Goal: Information Seeking & Learning: Learn about a topic

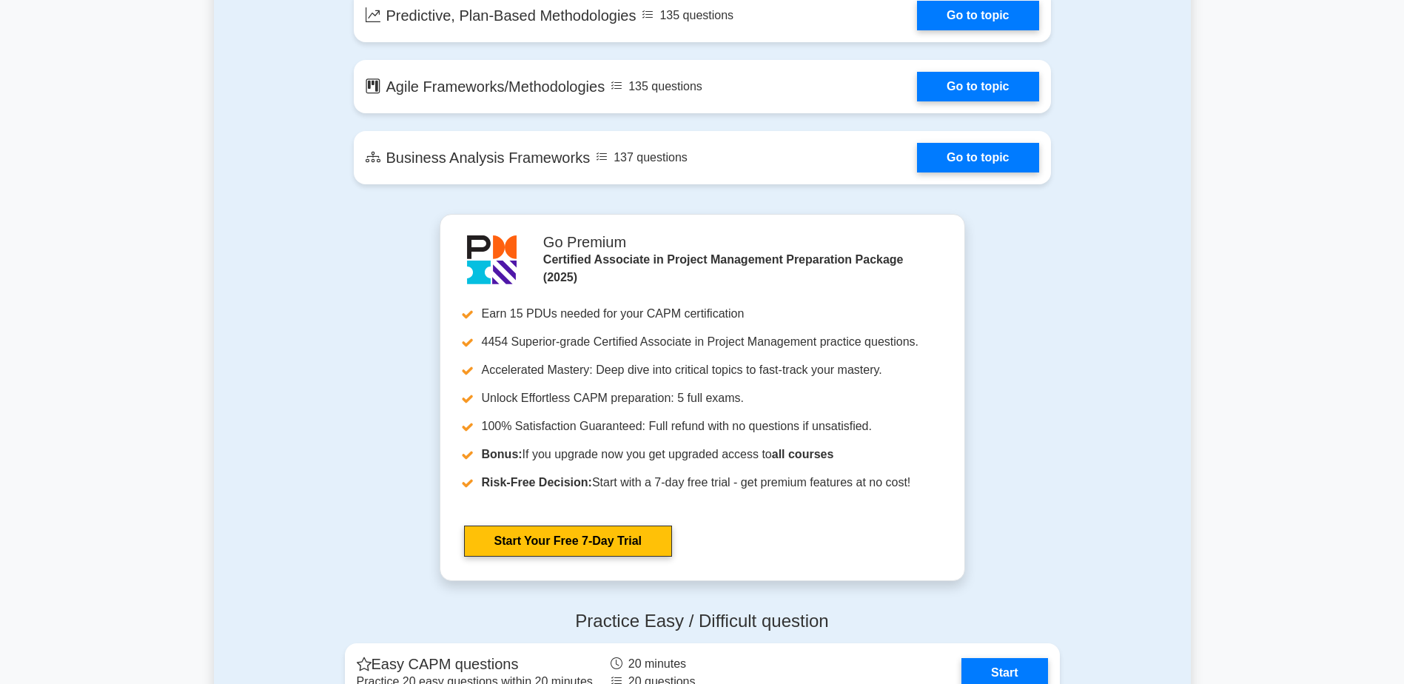
scroll to position [2886, 0]
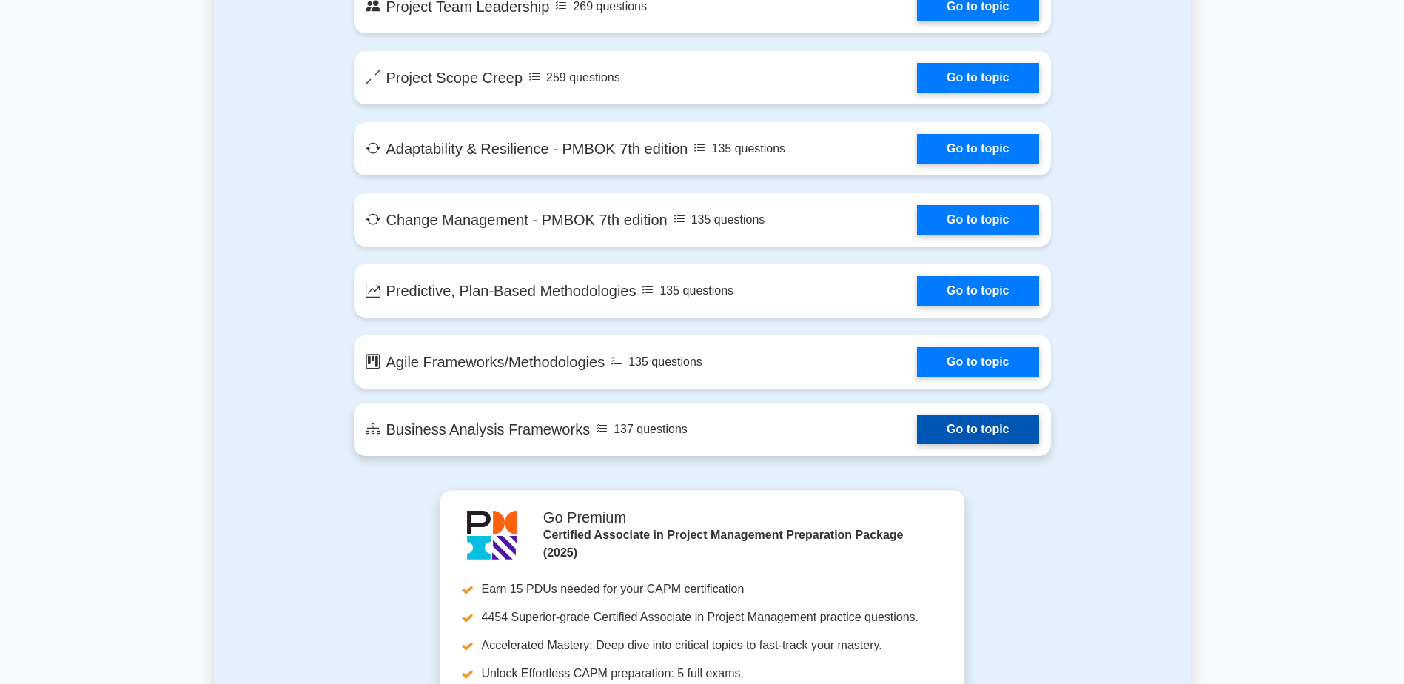
click at [965, 434] on link "Go to topic" at bounding box center [977, 429] width 121 height 30
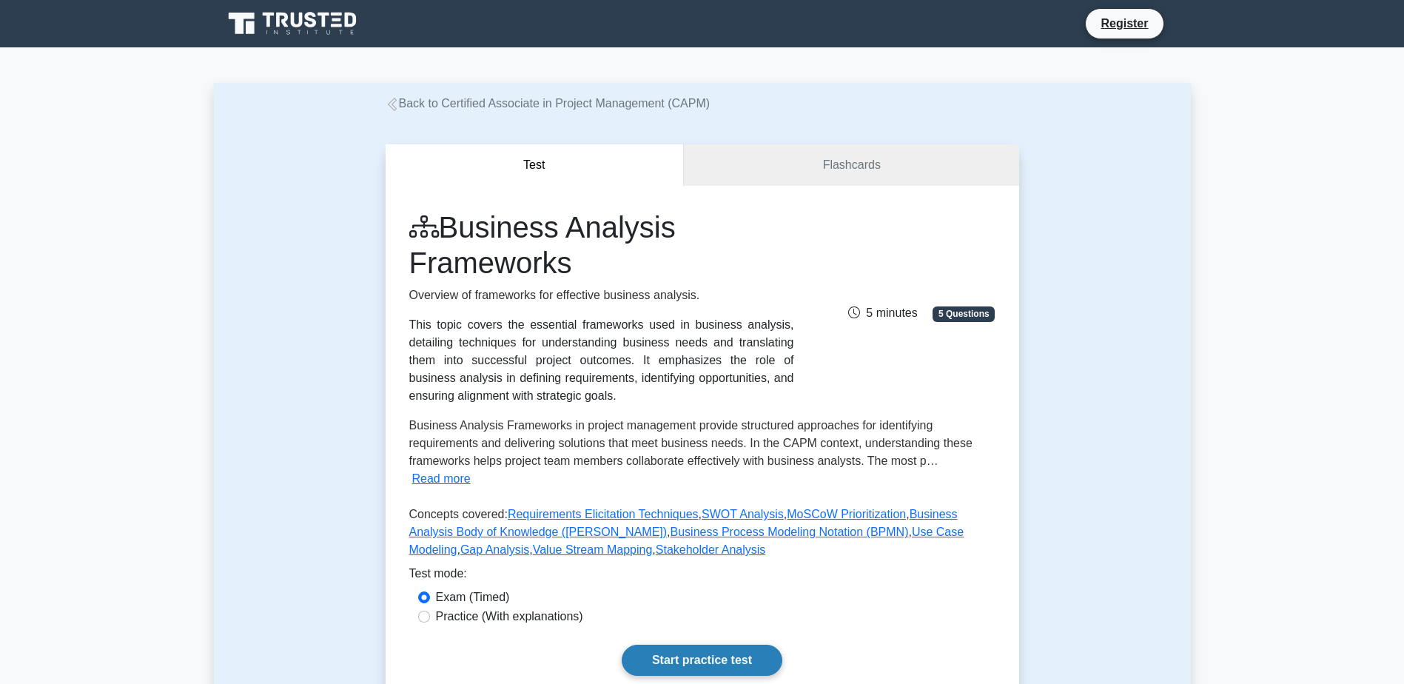
click at [723, 645] on link "Start practice test" at bounding box center [702, 660] width 161 height 31
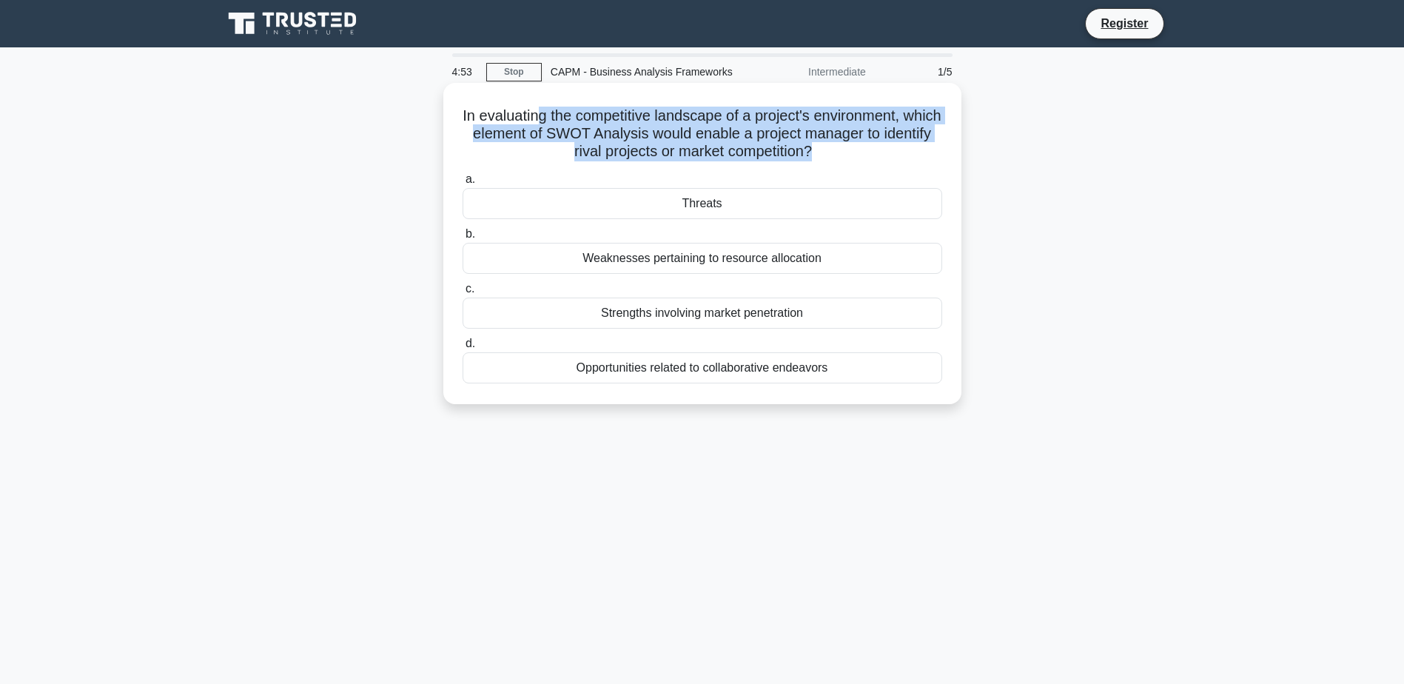
drag, startPoint x: 554, startPoint y: 113, endPoint x: 844, endPoint y: 149, distance: 293.1
click at [844, 149] on h5 "In evaluating the competitive landscape of a project's environment, which eleme…" at bounding box center [702, 134] width 482 height 55
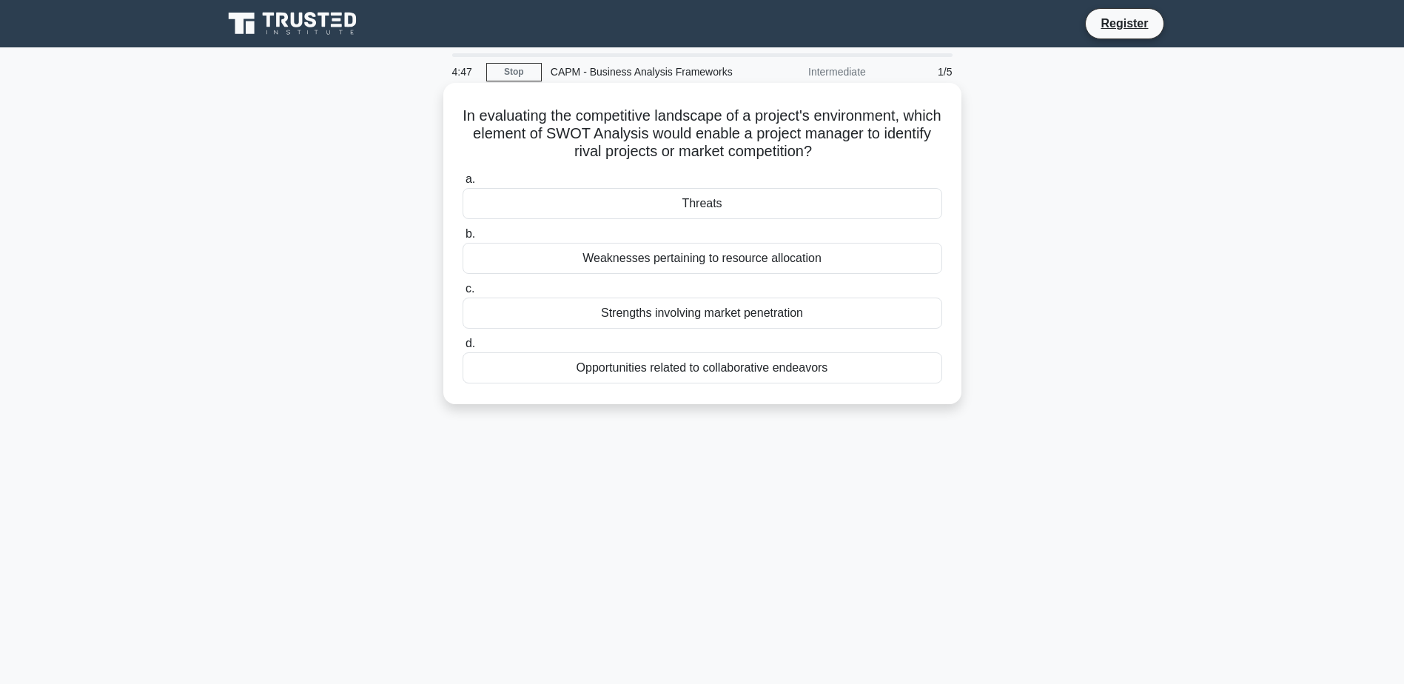
click at [667, 207] on div "Threats" at bounding box center [702, 203] width 480 height 31
click at [462, 184] on input "a. Threats" at bounding box center [462, 180] width 0 height 10
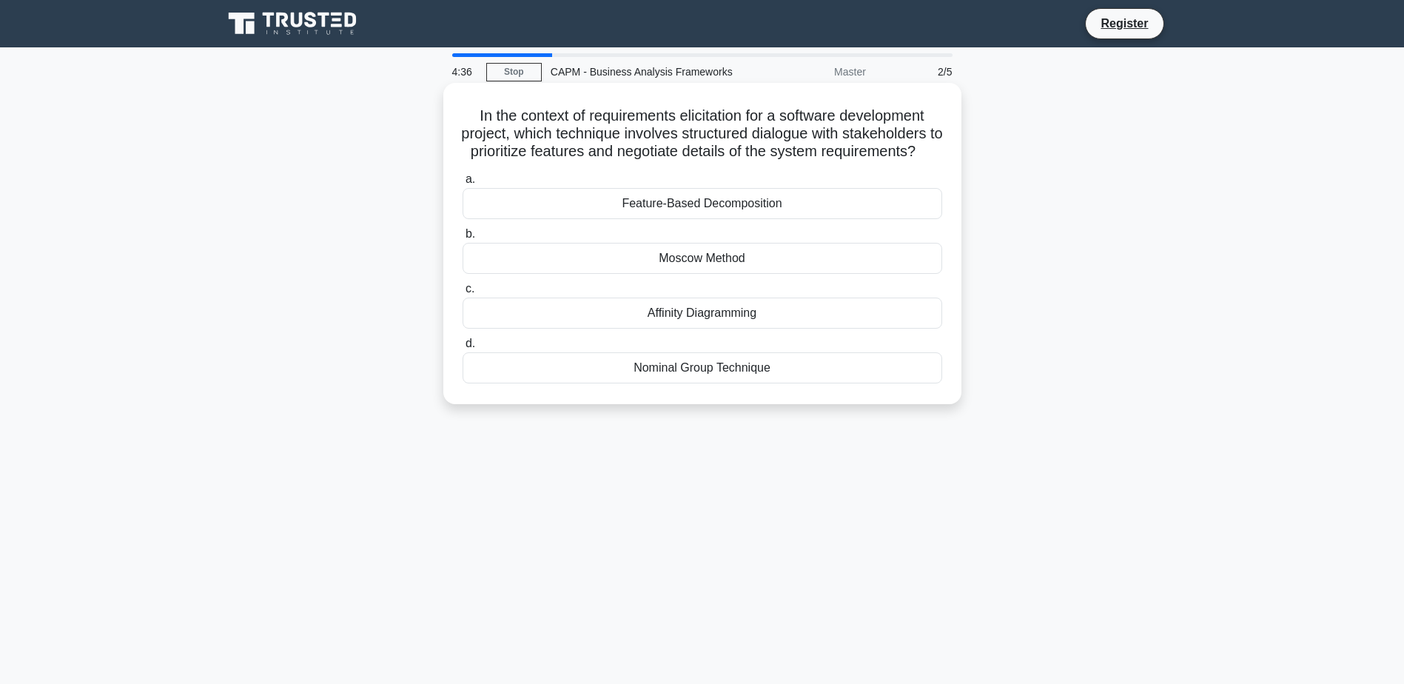
drag, startPoint x: 542, startPoint y: 114, endPoint x: 783, endPoint y: 166, distance: 246.2
click at [783, 161] on h5 "In the context of requirements elicitation for a software development project, …" at bounding box center [702, 134] width 482 height 55
click at [764, 274] on div "Moscow Method" at bounding box center [702, 258] width 480 height 31
click at [462, 239] on input "b. Moscow Method" at bounding box center [462, 234] width 0 height 10
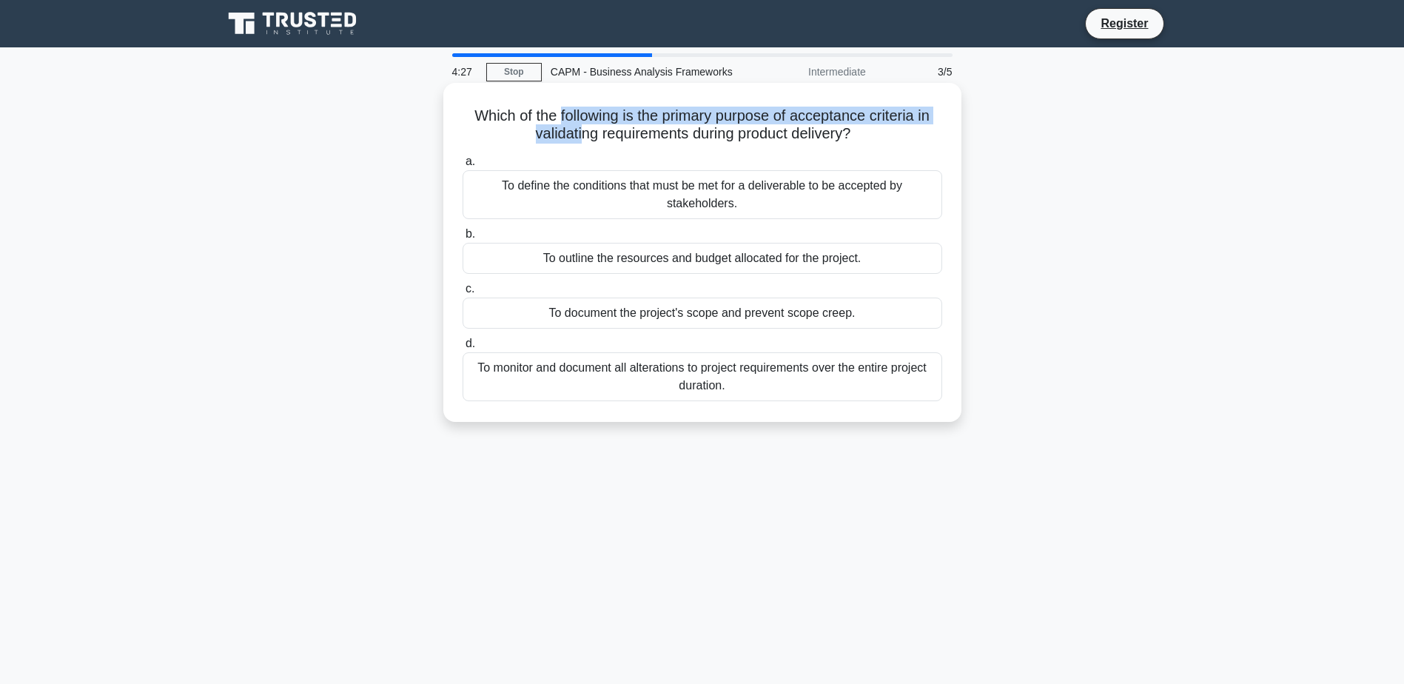
drag, startPoint x: 554, startPoint y: 114, endPoint x: 576, endPoint y: 144, distance: 38.0
click at [576, 144] on h5 "Which of the following is the primary purpose of acceptance criteria in validat…" at bounding box center [702, 125] width 482 height 37
click at [671, 205] on div "To define the conditions that must be met for a deliverable to be accepted by s…" at bounding box center [702, 194] width 480 height 49
click at [462, 166] on input "a. To define the conditions that must be met for a deliverable to be accepted b…" at bounding box center [462, 162] width 0 height 10
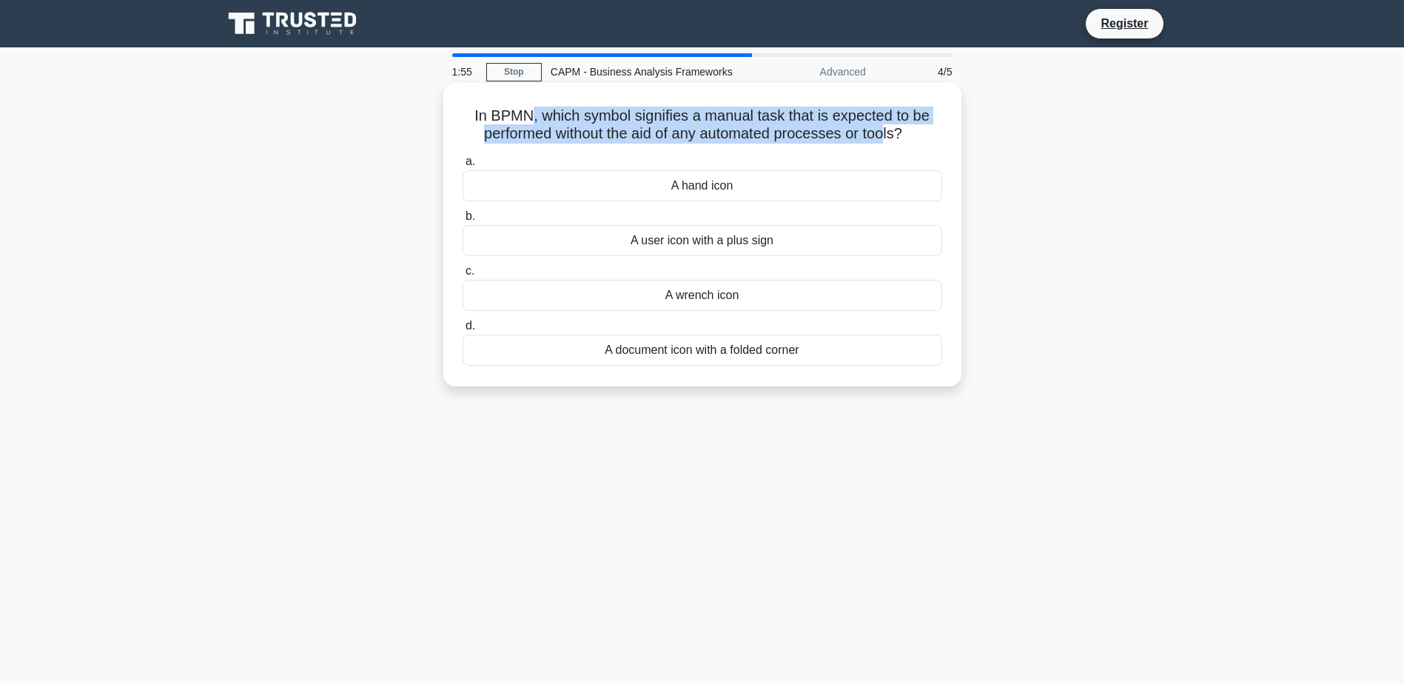
drag, startPoint x: 531, startPoint y: 106, endPoint x: 889, endPoint y: 132, distance: 359.9
click at [889, 132] on h5 "In BPMN, which symbol signifies a manual task that is expected to be performed …" at bounding box center [702, 125] width 482 height 37
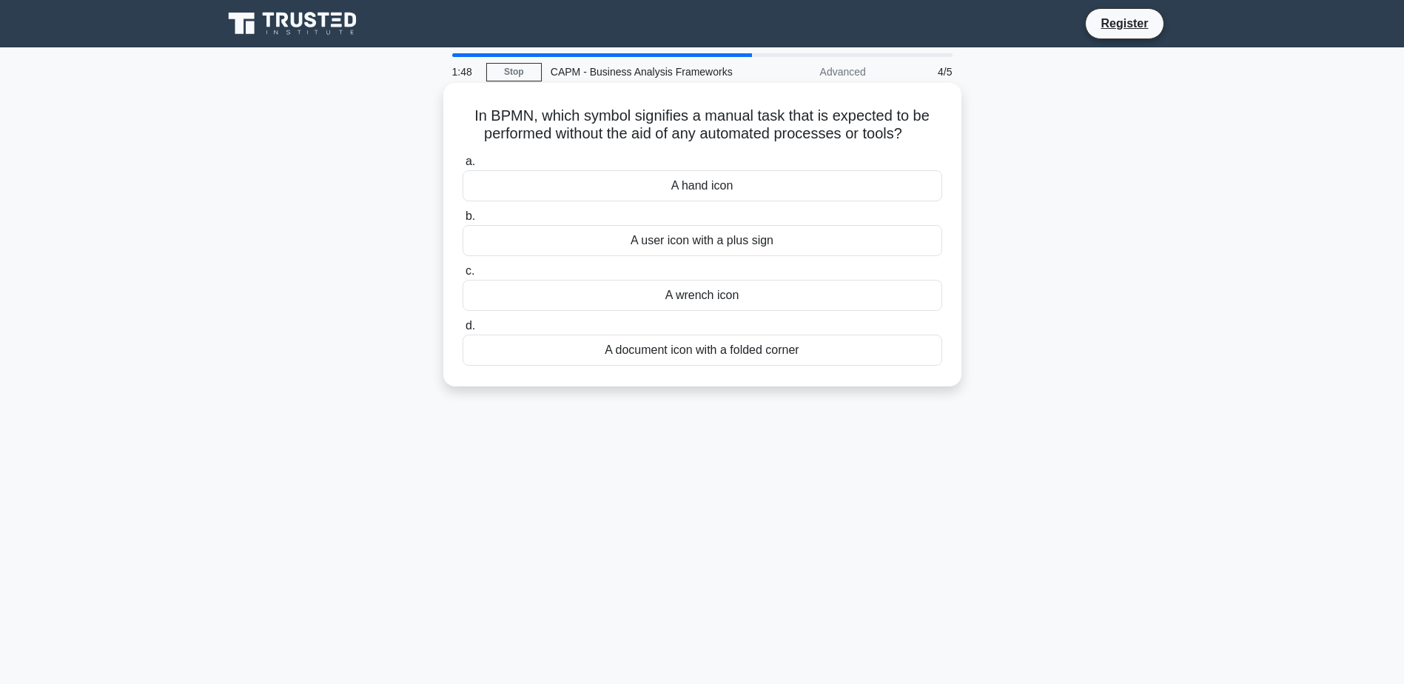
click at [548, 291] on div "A wrench icon" at bounding box center [702, 295] width 480 height 31
click at [462, 276] on input "c. A wrench icon" at bounding box center [462, 271] width 0 height 10
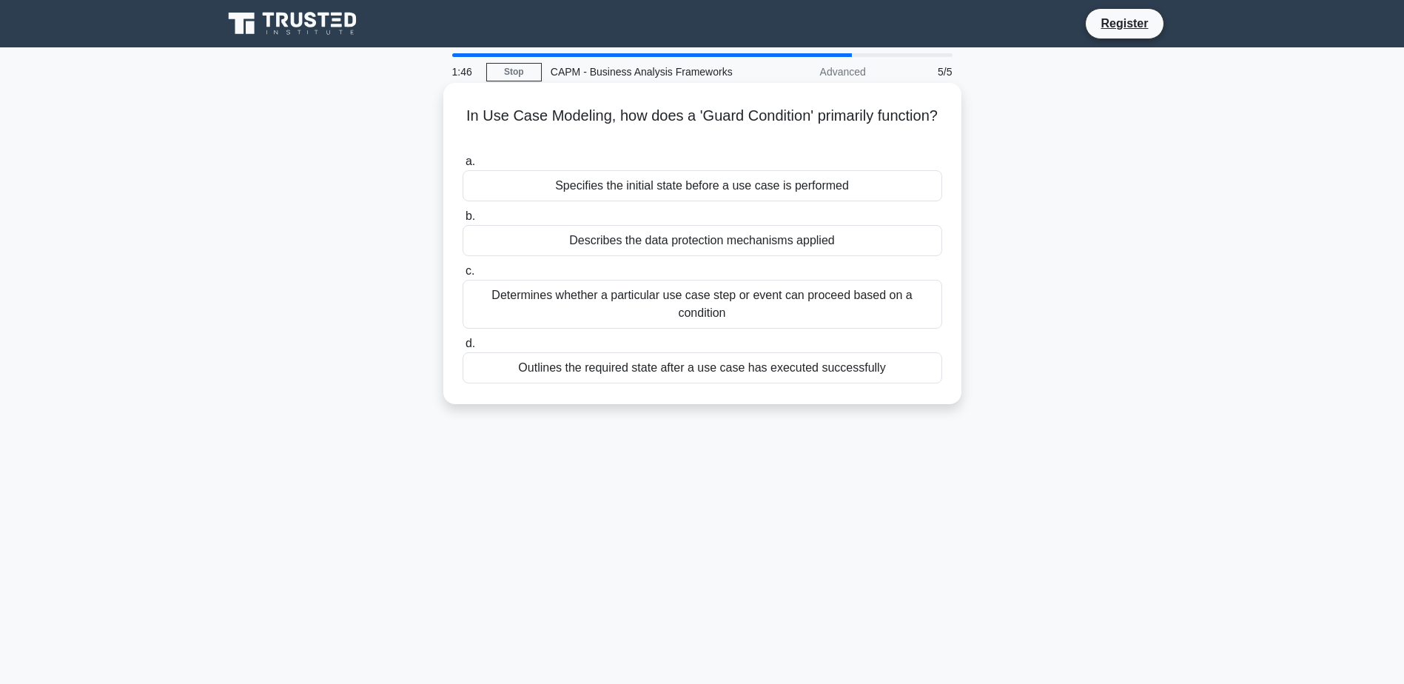
drag, startPoint x: 541, startPoint y: 120, endPoint x: 794, endPoint y: 140, distance: 253.9
click at [794, 140] on h5 "In Use Case Modeling, how does a 'Guard Condition' primarily function? .spinner…" at bounding box center [702, 125] width 482 height 37
click at [754, 314] on div "Determines whether a particular use case step or event can proceed based on a c…" at bounding box center [702, 304] width 480 height 49
click at [462, 276] on input "c. Determines whether a particular use case step or event can proceed based on …" at bounding box center [462, 271] width 0 height 10
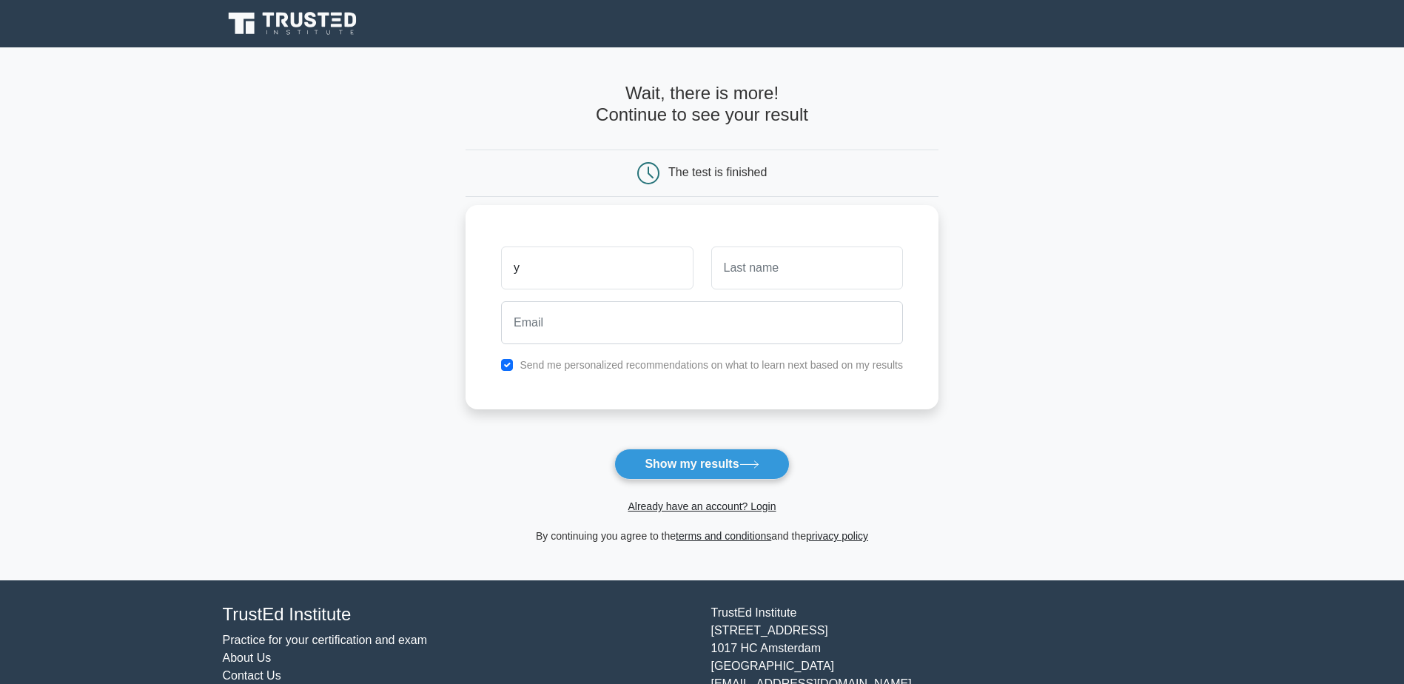
type input "y"
click at [750, 310] on input "email" at bounding box center [702, 322] width 402 height 43
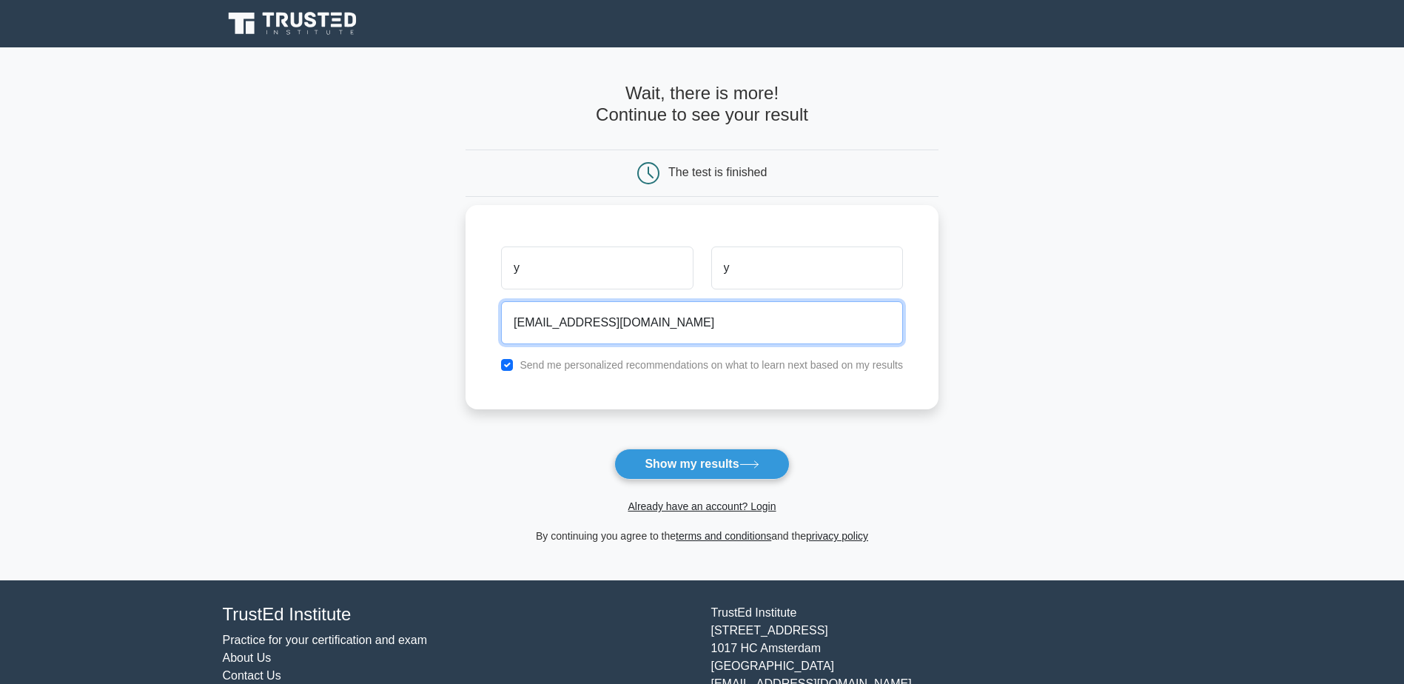
type input "1234@gmail.com"
click at [614, 448] on button "Show my results" at bounding box center [701, 463] width 175 height 31
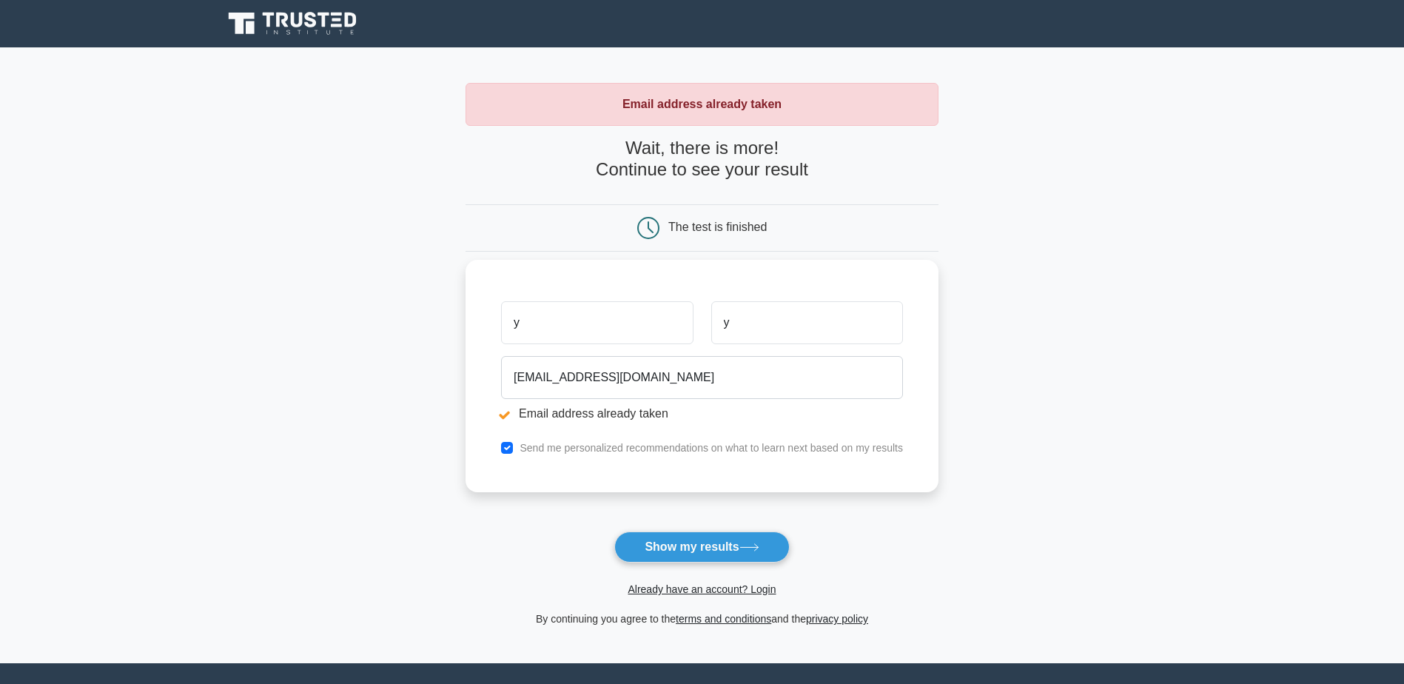
click at [676, 310] on input "y" at bounding box center [597, 322] width 192 height 43
click at [513, 376] on input "[EMAIL_ADDRESS][DOMAIN_NAME]" at bounding box center [702, 377] width 402 height 43
type input "[EMAIL_ADDRESS][DOMAIN_NAME]"
click at [614, 531] on button "Show my results" at bounding box center [701, 546] width 175 height 31
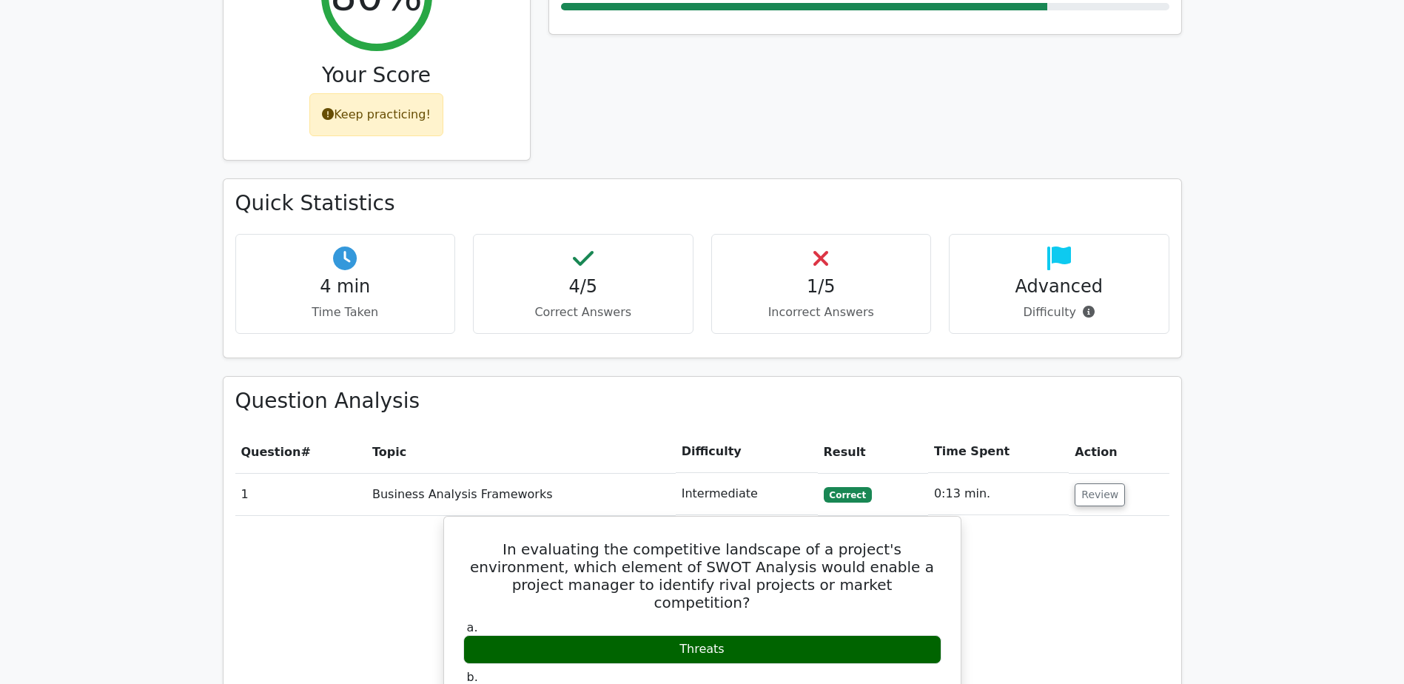
scroll to position [1332, 0]
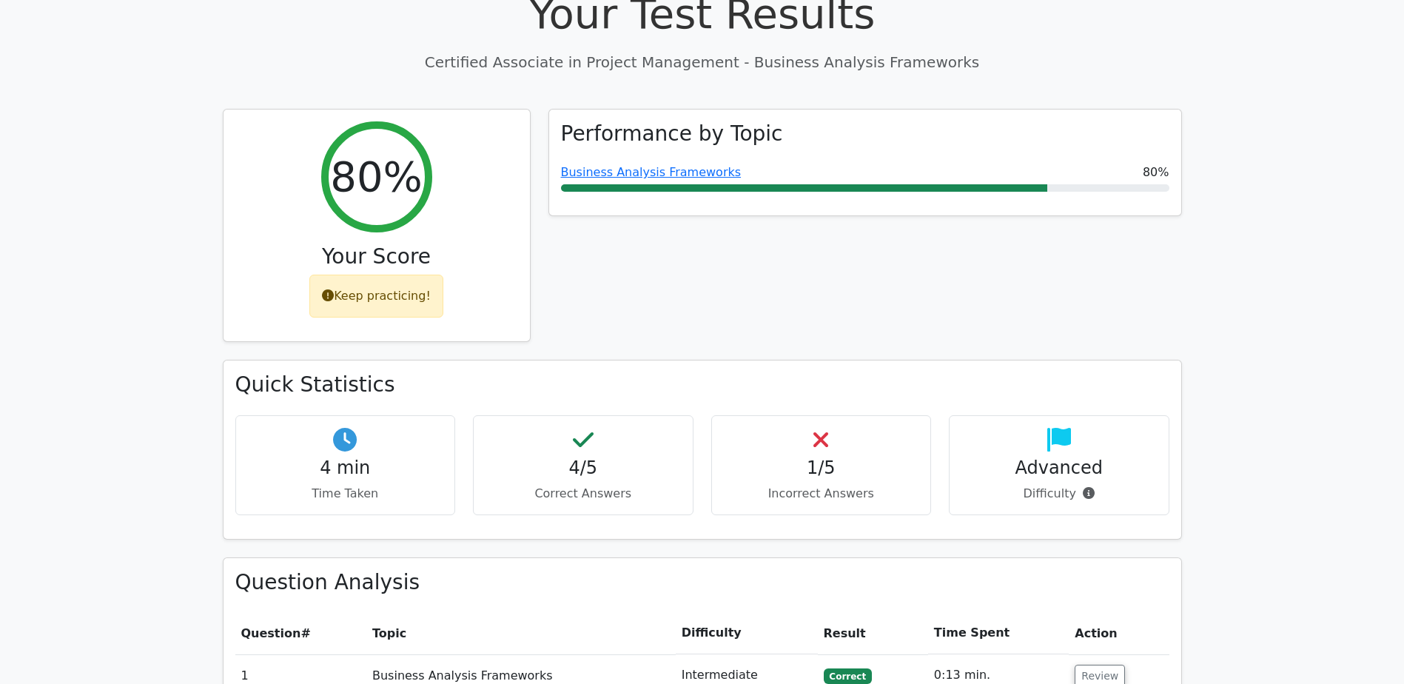
scroll to position [296, 0]
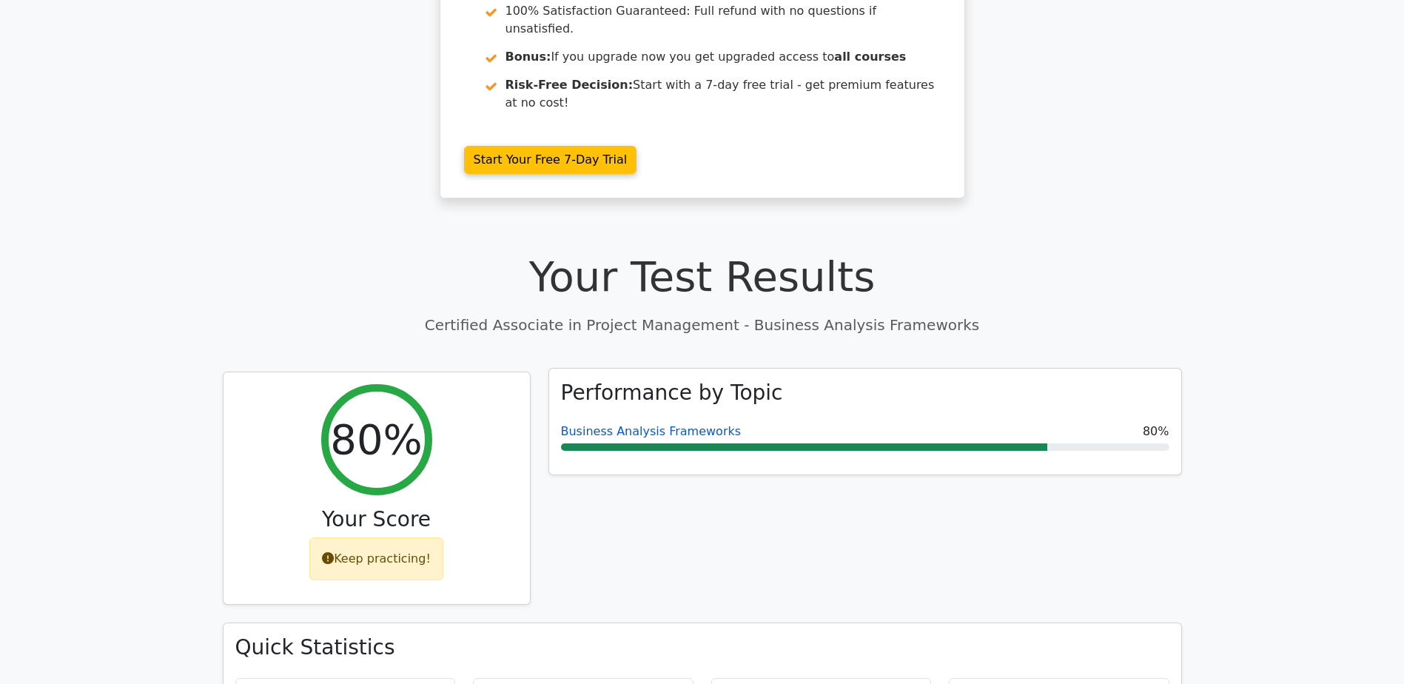
click at [622, 424] on link "Business Analysis Frameworks" at bounding box center [651, 431] width 181 height 14
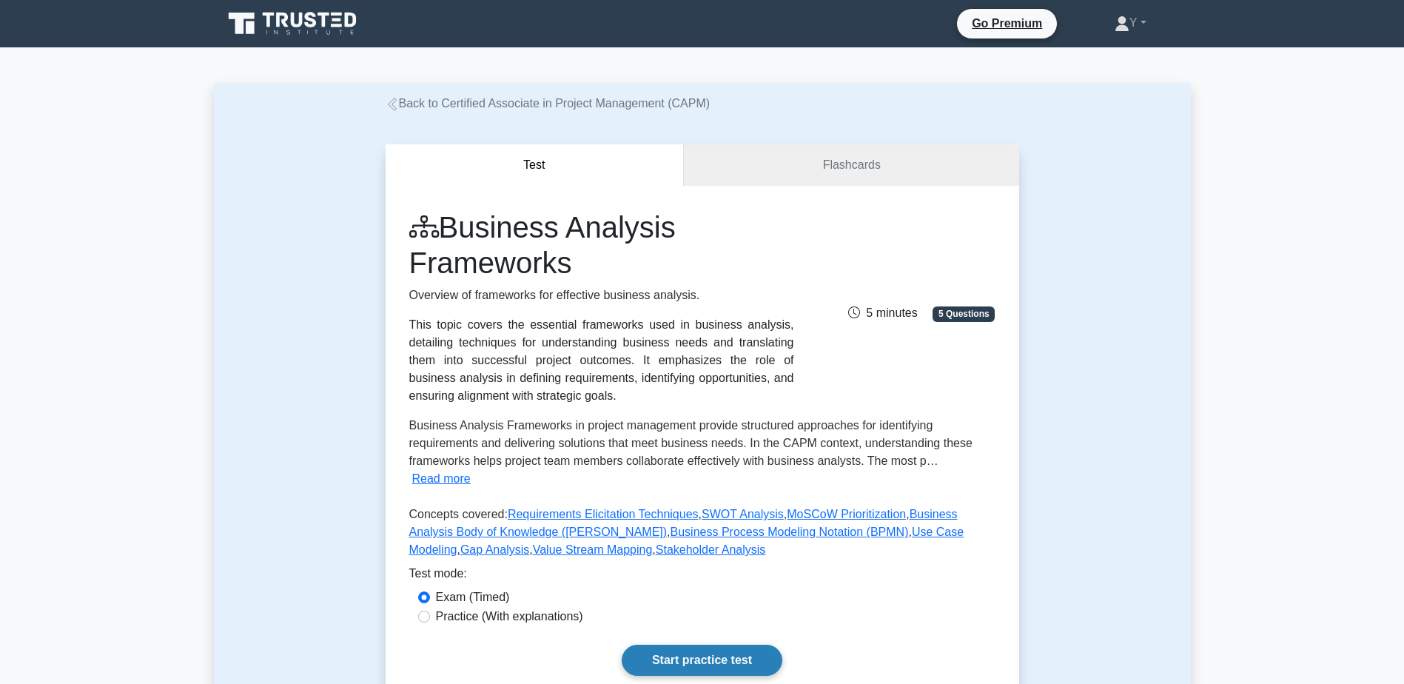
click at [650, 645] on link "Start practice test" at bounding box center [702, 660] width 161 height 31
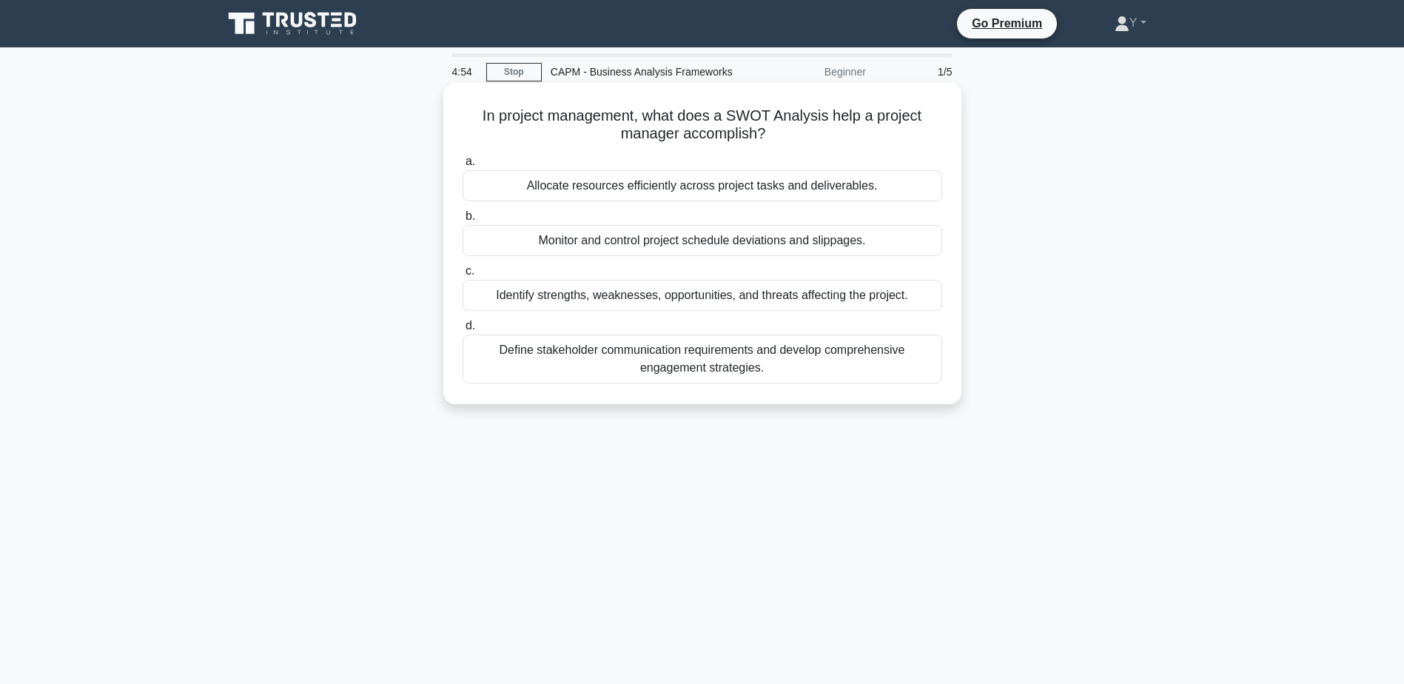
click at [704, 303] on div "Identify strengths, weaknesses, opportunities, and threats affecting the projec…" at bounding box center [702, 295] width 480 height 31
click at [462, 276] on input "c. Identify strengths, weaknesses, opportunities, and threats affecting the pro…" at bounding box center [462, 271] width 0 height 10
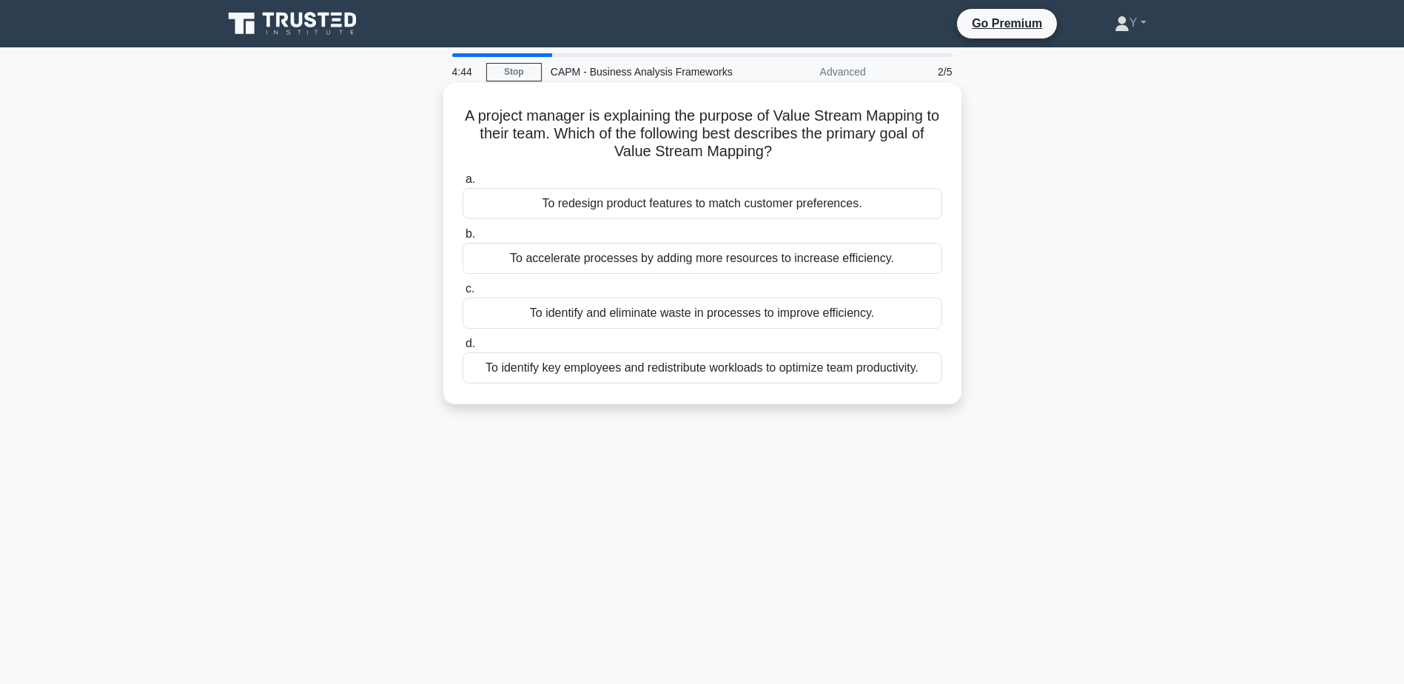
drag, startPoint x: 589, startPoint y: 104, endPoint x: 848, endPoint y: 154, distance: 263.7
click at [848, 154] on div "A project manager is explaining the purpose of Value Stream Mapping to their te…" at bounding box center [702, 243] width 506 height 309
click at [832, 320] on div "To identify and eliminate waste in processes to improve efficiency." at bounding box center [702, 312] width 480 height 31
click at [462, 294] on input "c. To identify and eliminate waste in processes to improve efficiency." at bounding box center [462, 289] width 0 height 10
drag, startPoint x: 787, startPoint y: 118, endPoint x: 948, endPoint y: 143, distance: 163.3
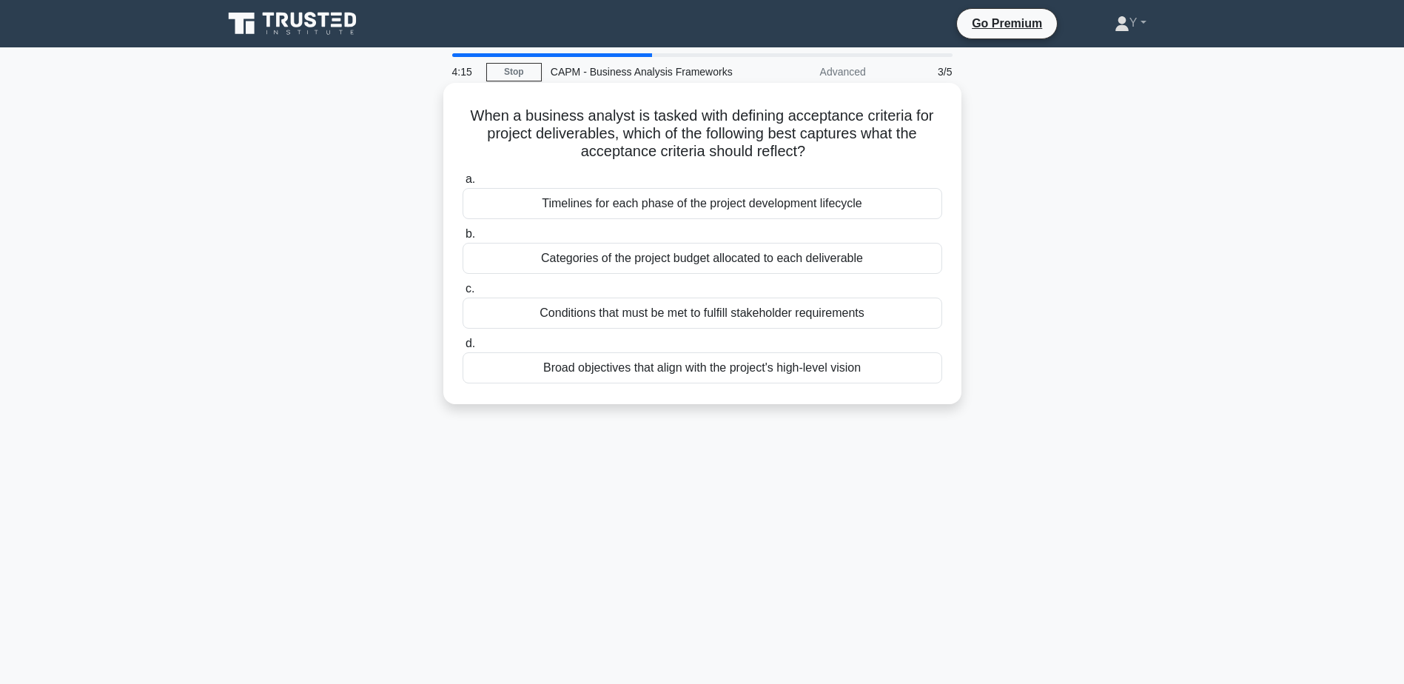
click at [948, 143] on div "When a business analyst is tasked with defining acceptance criteria for project…" at bounding box center [702, 243] width 506 height 309
click at [707, 314] on div "Conditions that must be met to fulfill stakeholder requirements" at bounding box center [702, 312] width 480 height 31
click at [462, 294] on input "c. Conditions that must be met to fulfill stakeholder requirements" at bounding box center [462, 289] width 0 height 10
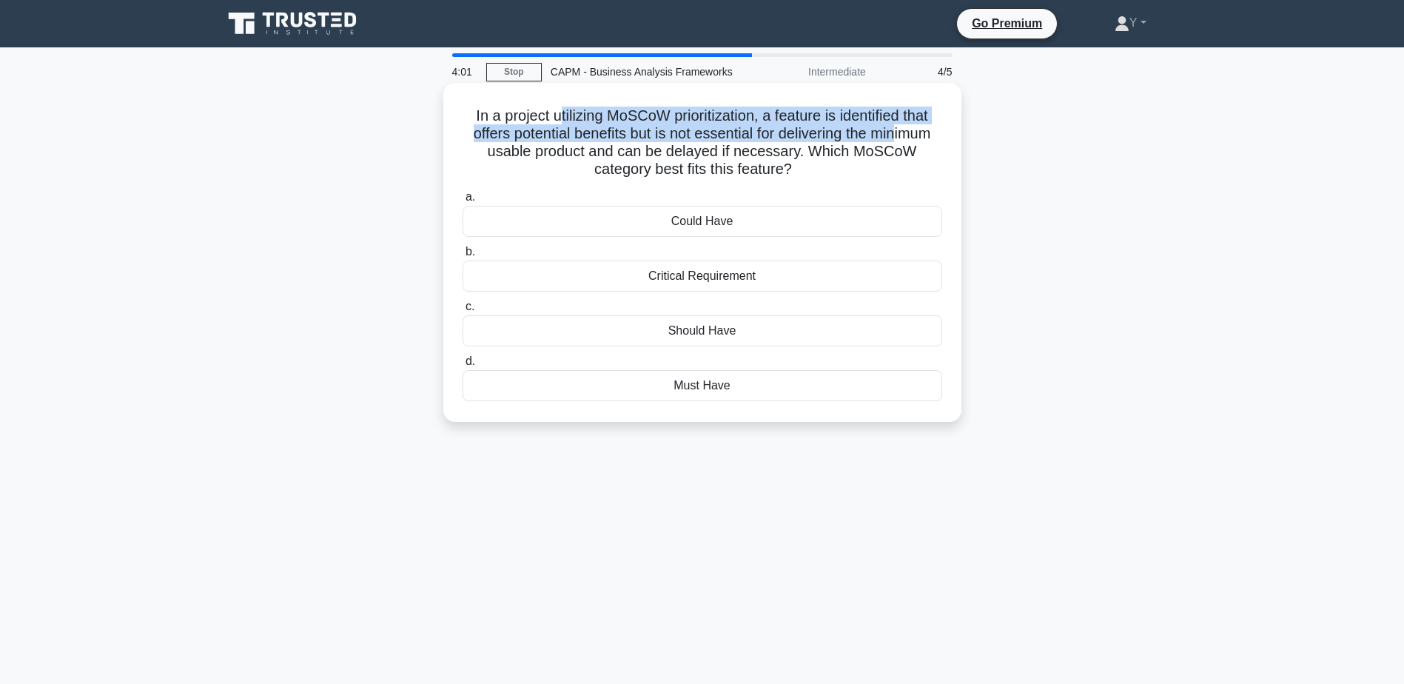
drag, startPoint x: 553, startPoint y: 113, endPoint x: 900, endPoint y: 133, distance: 347.6
click at [900, 133] on h5 "In a project utilizing MoSCoW prioritization, a feature is identified that offe…" at bounding box center [702, 143] width 482 height 73
click at [670, 130] on h5 "In a project utilizing MoSCoW prioritization, a feature is identified that offe…" at bounding box center [702, 143] width 482 height 73
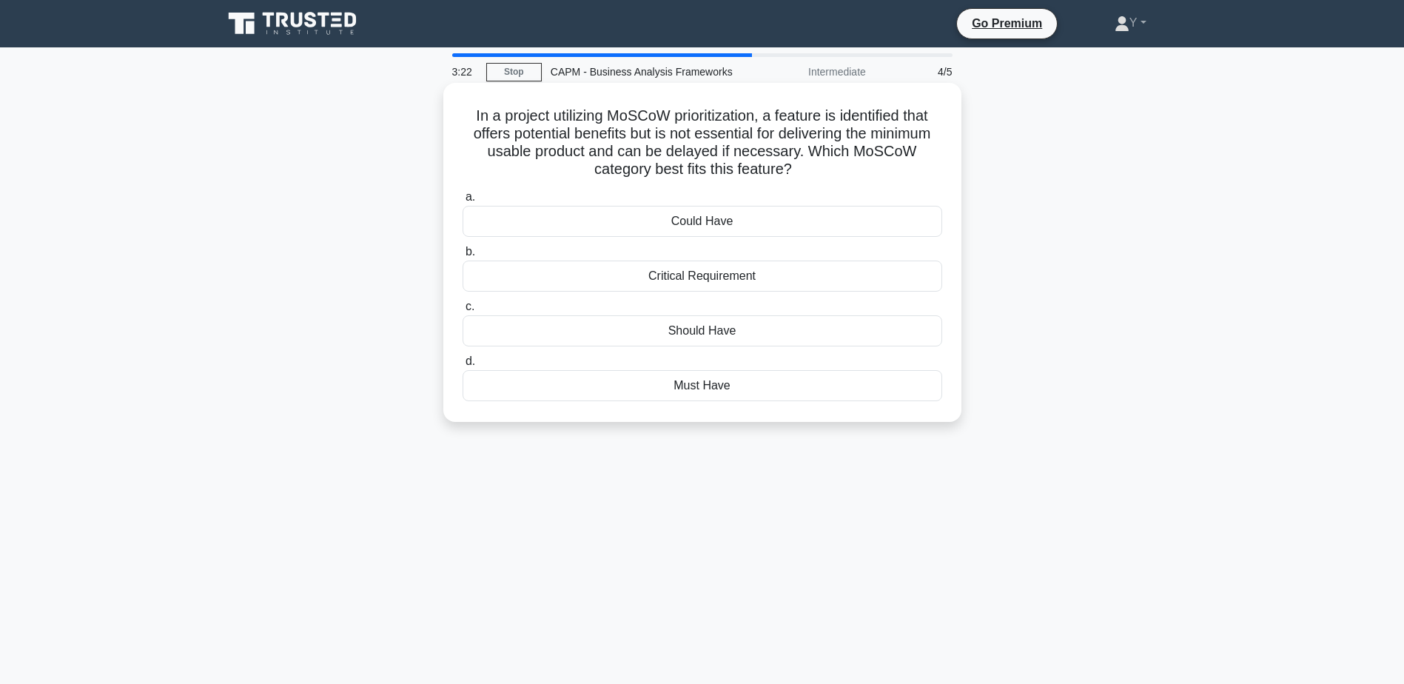
drag, startPoint x: 670, startPoint y: 130, endPoint x: 899, endPoint y: 164, distance: 231.8
click at [899, 164] on h5 "In a project utilizing MoSCoW prioritization, a feature is identified that offe…" at bounding box center [702, 143] width 482 height 73
click at [699, 337] on div "Should Have" at bounding box center [702, 330] width 480 height 31
click at [462, 312] on input "c. Should Have" at bounding box center [462, 307] width 0 height 10
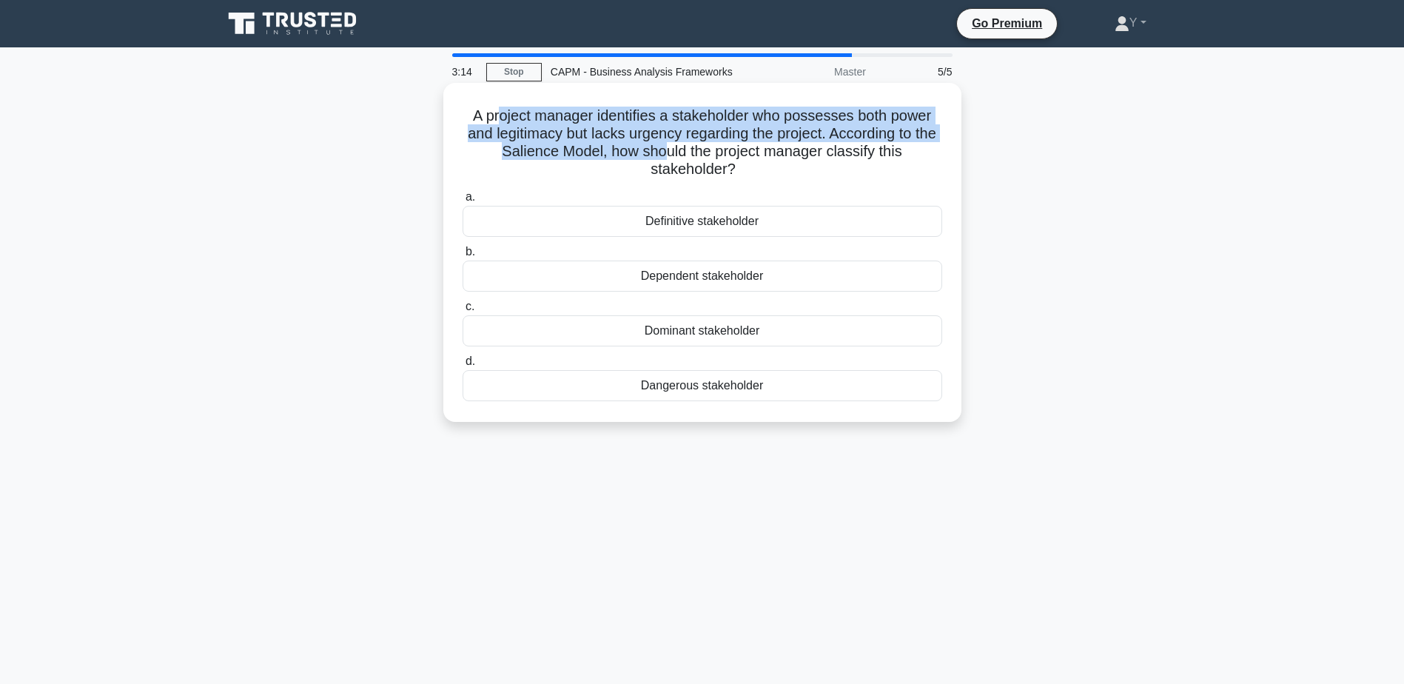
drag, startPoint x: 494, startPoint y: 112, endPoint x: 678, endPoint y: 148, distance: 186.9
click at [678, 148] on h5 "A project manager identifies a stakeholder who possesses both power and legitim…" at bounding box center [702, 143] width 482 height 73
click at [852, 116] on h5 "A project manager identifies a stakeholder who possesses both power and legitim…" at bounding box center [702, 143] width 482 height 73
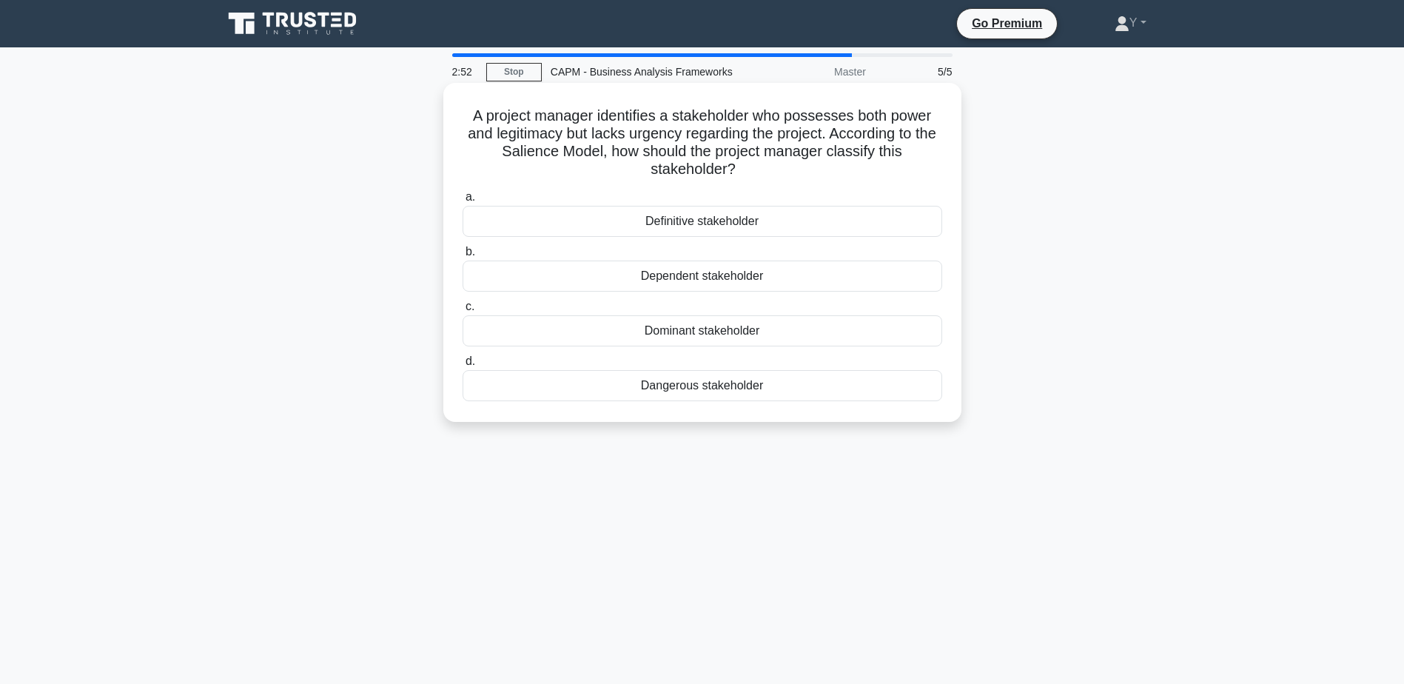
click at [642, 333] on div "Dominant stakeholder" at bounding box center [702, 330] width 480 height 31
click at [462, 312] on input "c. Dominant stakeholder" at bounding box center [462, 307] width 0 height 10
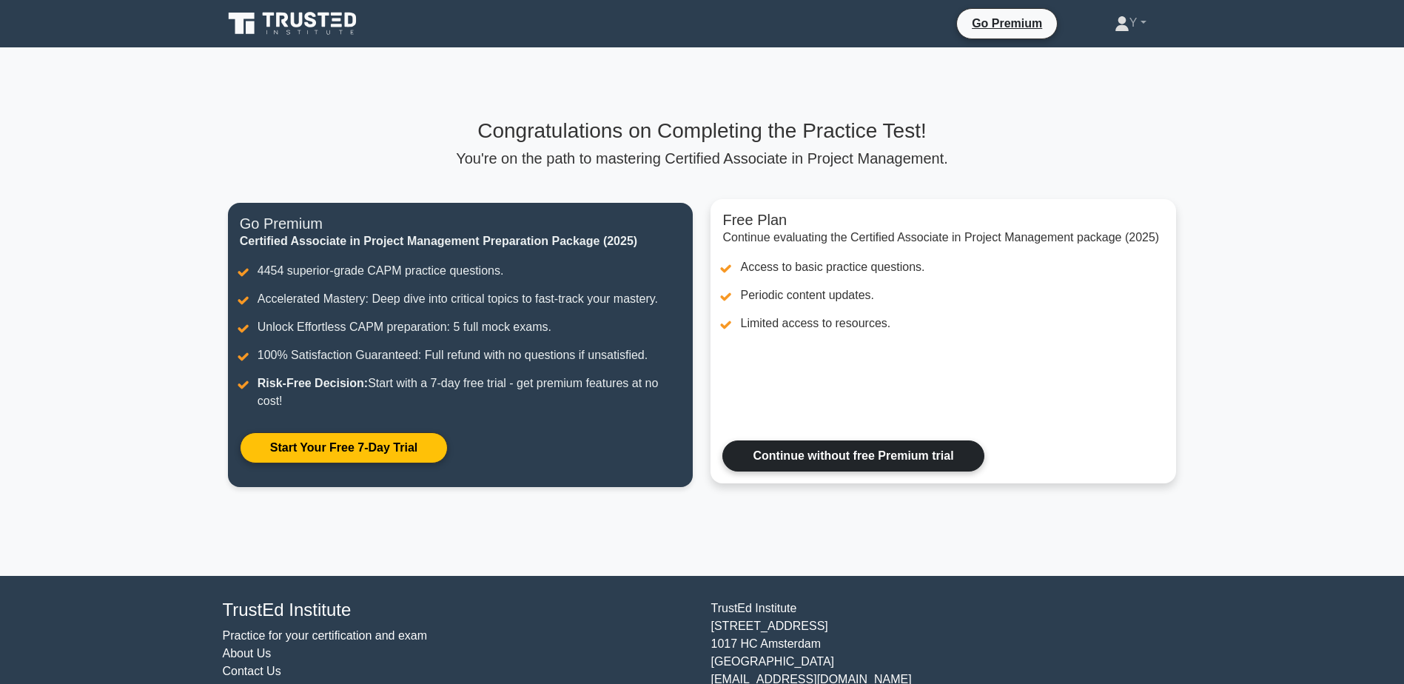
scroll to position [55, 0]
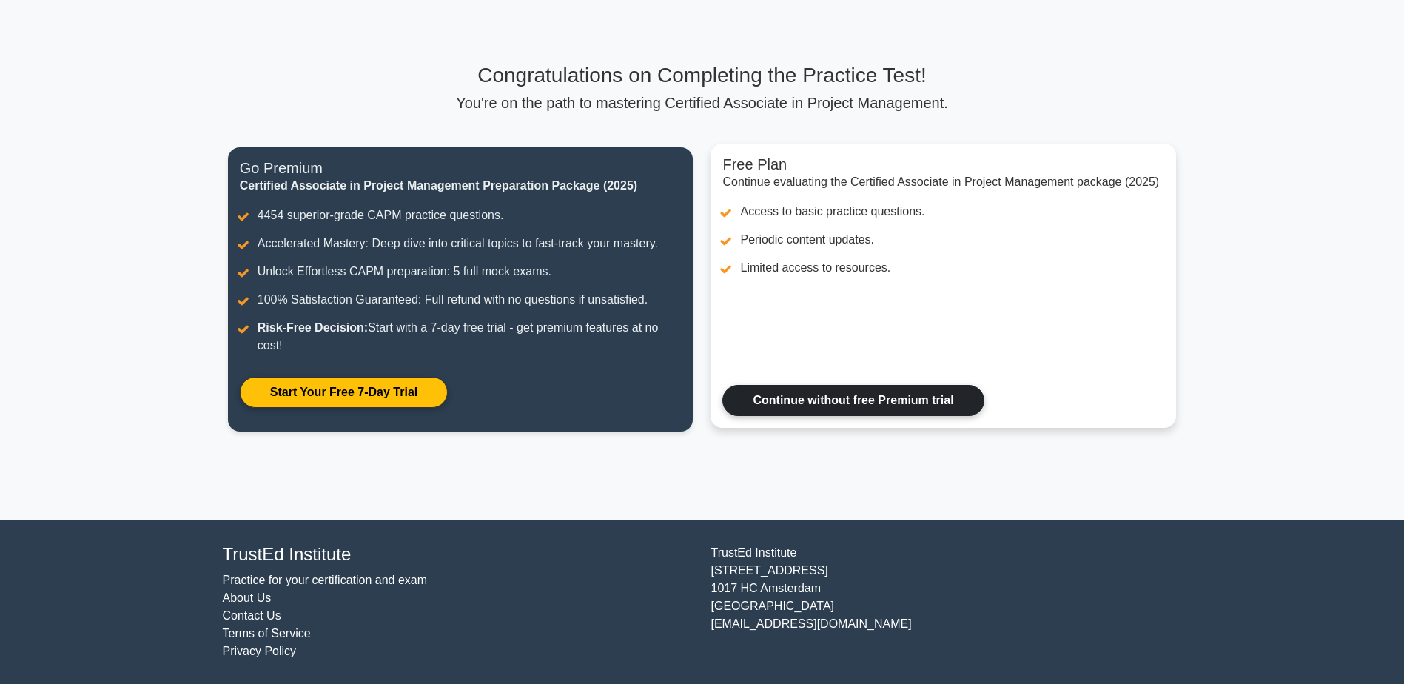
click at [796, 400] on link "Continue without free Premium trial" at bounding box center [852, 400] width 261 height 31
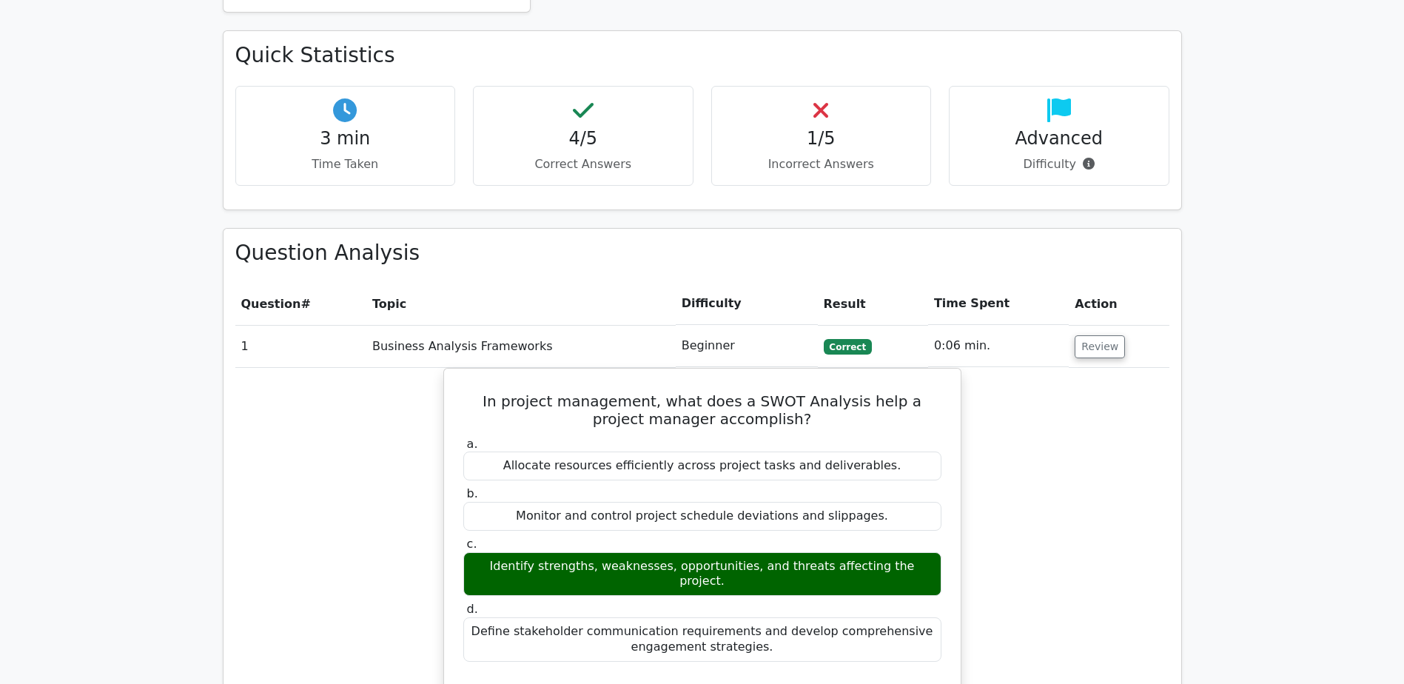
scroll to position [1406, 0]
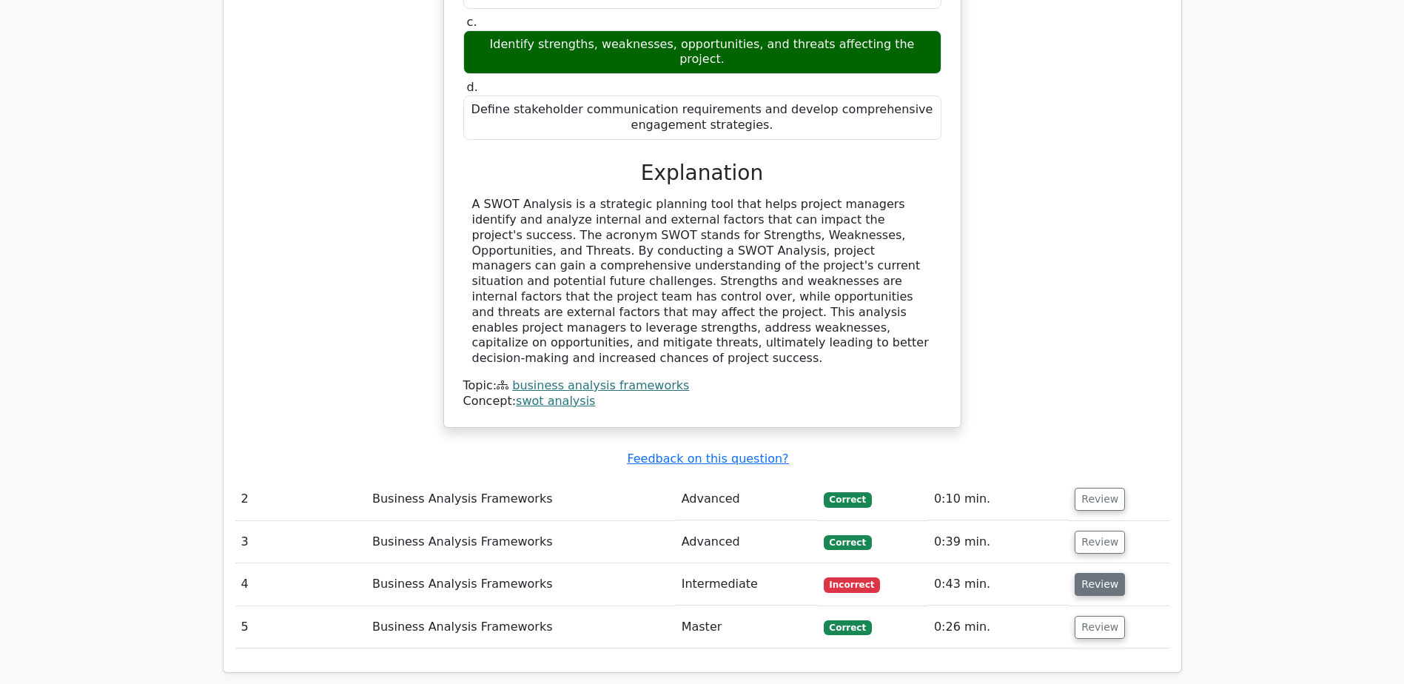
click at [1074, 573] on button "Review" at bounding box center [1099, 584] width 50 height 23
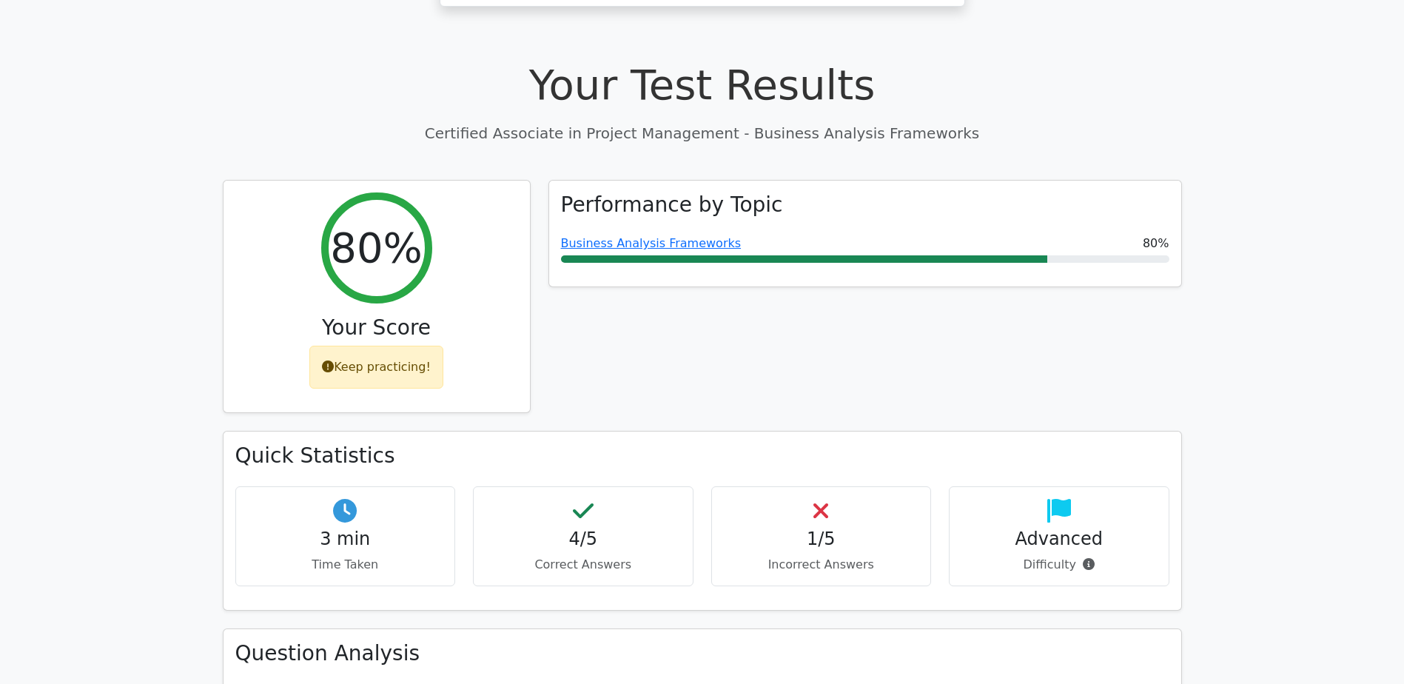
scroll to position [296, 0]
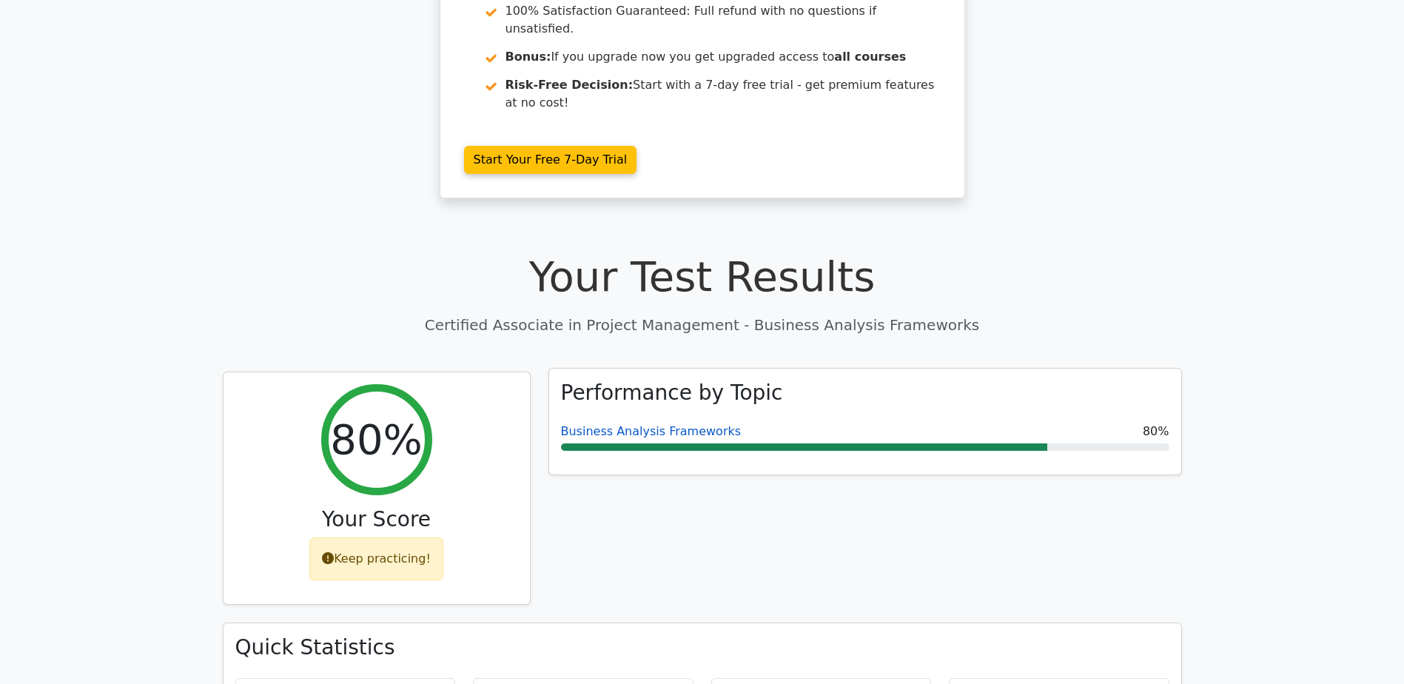
click at [664, 424] on link "Business Analysis Frameworks" at bounding box center [651, 431] width 181 height 14
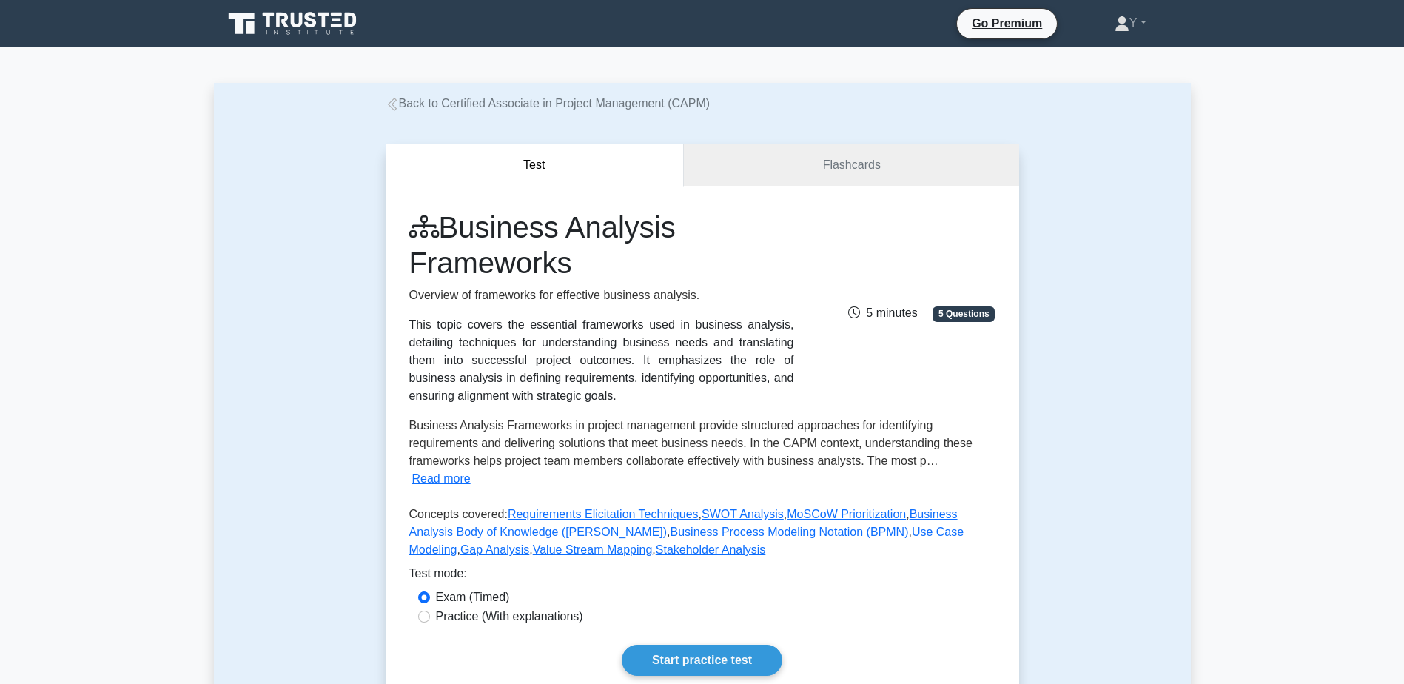
click at [781, 651] on div "Start practice test" at bounding box center [702, 660] width 586 height 31
click at [756, 645] on link "Start practice test" at bounding box center [702, 660] width 161 height 31
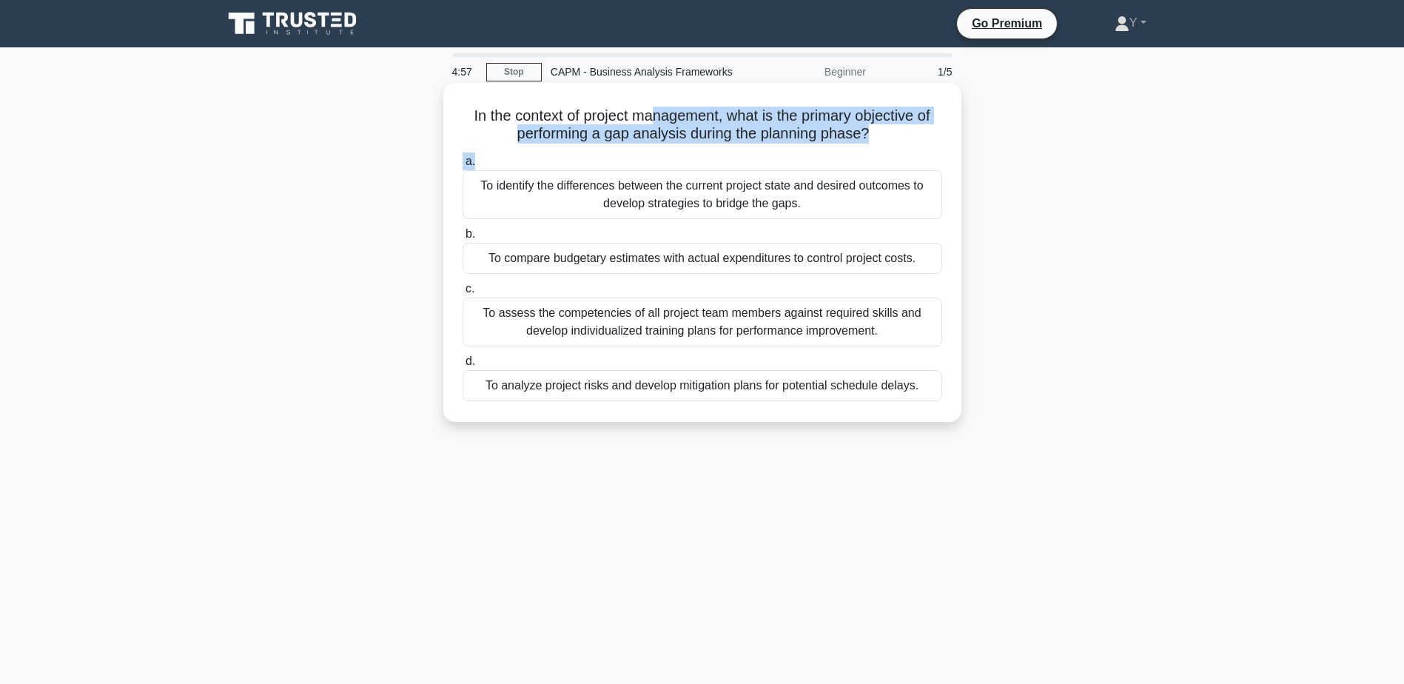
drag, startPoint x: 650, startPoint y: 111, endPoint x: 842, endPoint y: 155, distance: 197.5
click at [842, 155] on div "In the context of project management, what is the primary objective of performi…" at bounding box center [702, 252] width 506 height 327
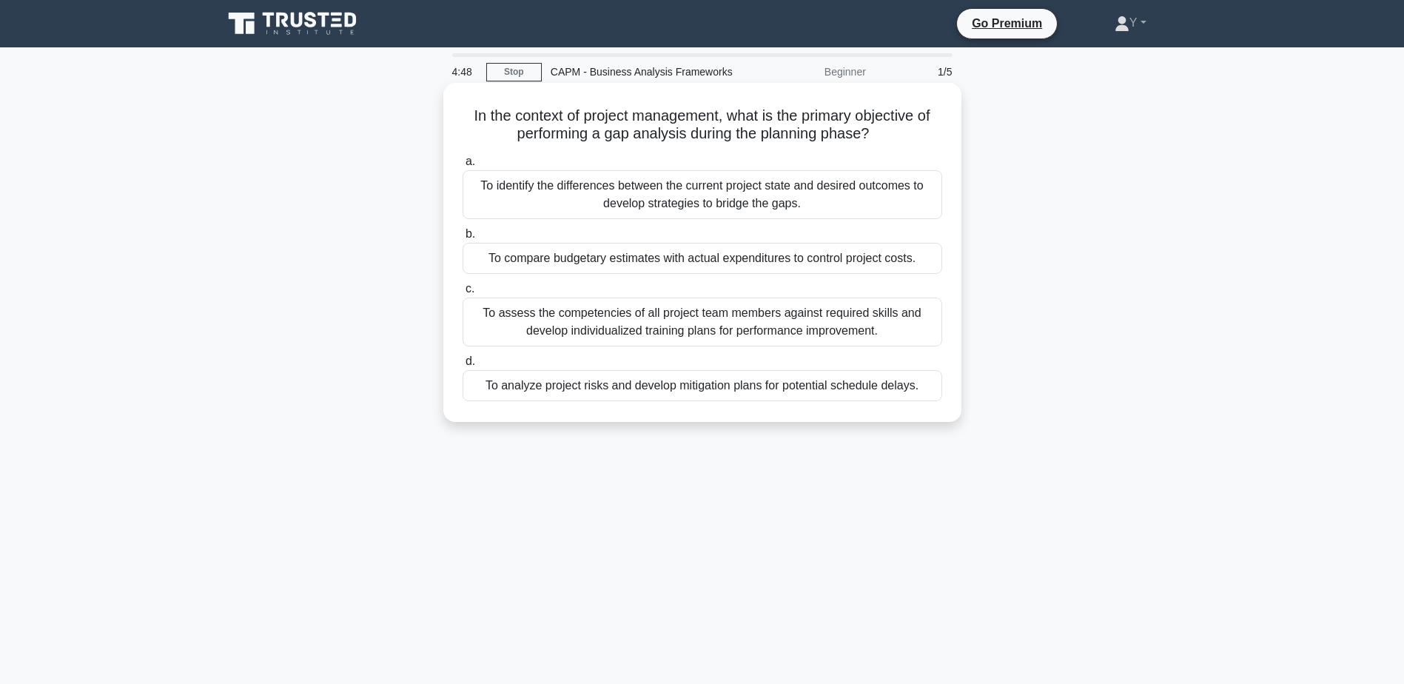
drag, startPoint x: 842, startPoint y: 155, endPoint x: 737, endPoint y: 207, distance: 117.2
click at [737, 207] on div "To identify the differences between the current project state and desired outco…" at bounding box center [702, 194] width 480 height 49
click at [462, 166] on input "a. To identify the differences between the current project state and desired ou…" at bounding box center [462, 162] width 0 height 10
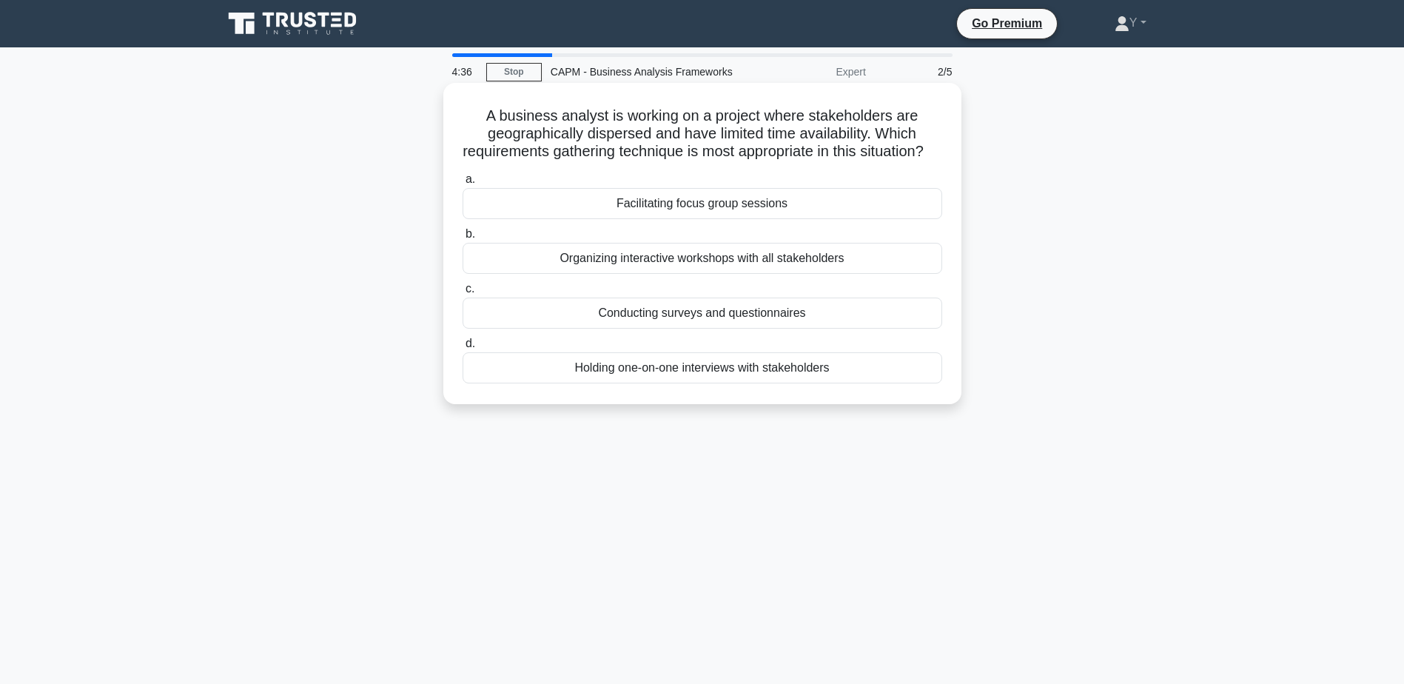
click at [782, 327] on div "Conducting surveys and questionnaires" at bounding box center [702, 312] width 480 height 31
click at [462, 294] on input "c. Conducting surveys and questionnaires" at bounding box center [462, 289] width 0 height 10
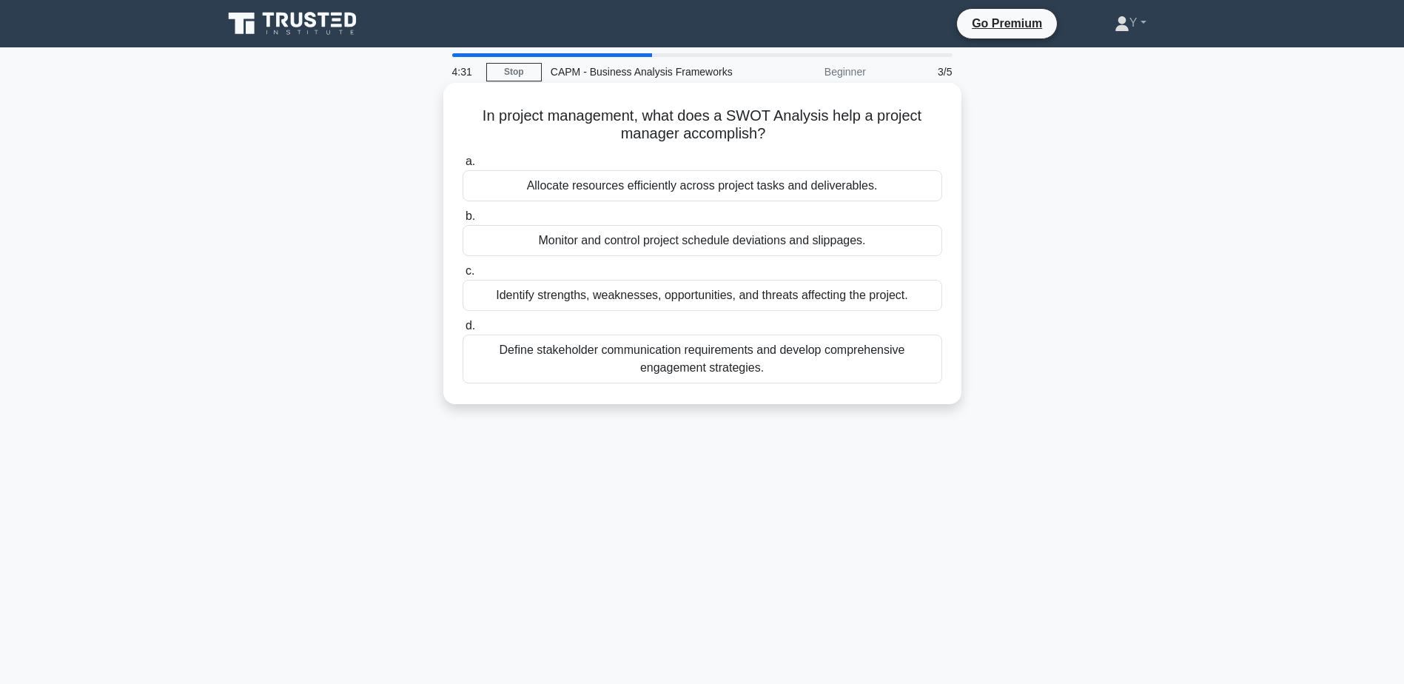
click at [784, 293] on div "Identify strengths, weaknesses, opportunities, and threats affecting the projec…" at bounding box center [702, 295] width 480 height 31
click at [462, 276] on input "c. Identify strengths, weaknesses, opportunities, and threats affecting the pro…" at bounding box center [462, 271] width 0 height 10
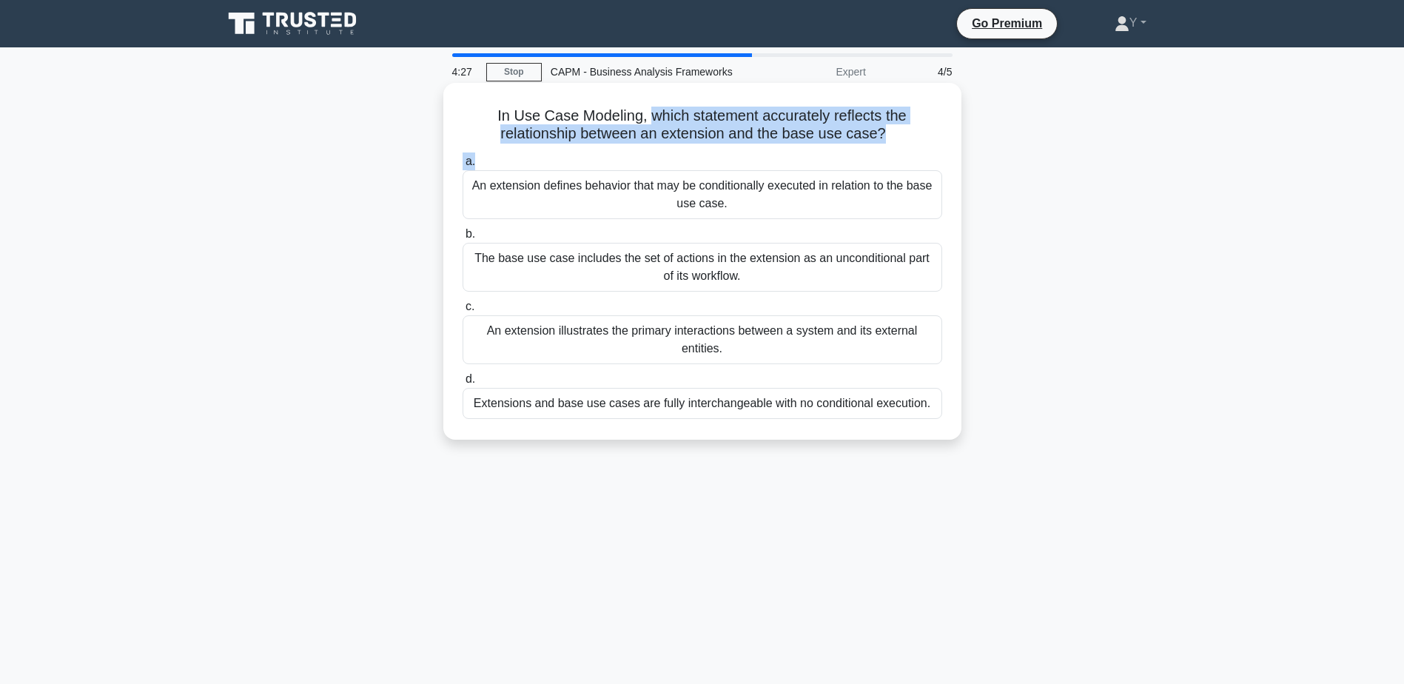
drag, startPoint x: 650, startPoint y: 118, endPoint x: 902, endPoint y: 150, distance: 253.7
click at [902, 150] on div "In Use Case Modeling, which statement accurately reflects the relationship betw…" at bounding box center [702, 261] width 506 height 345
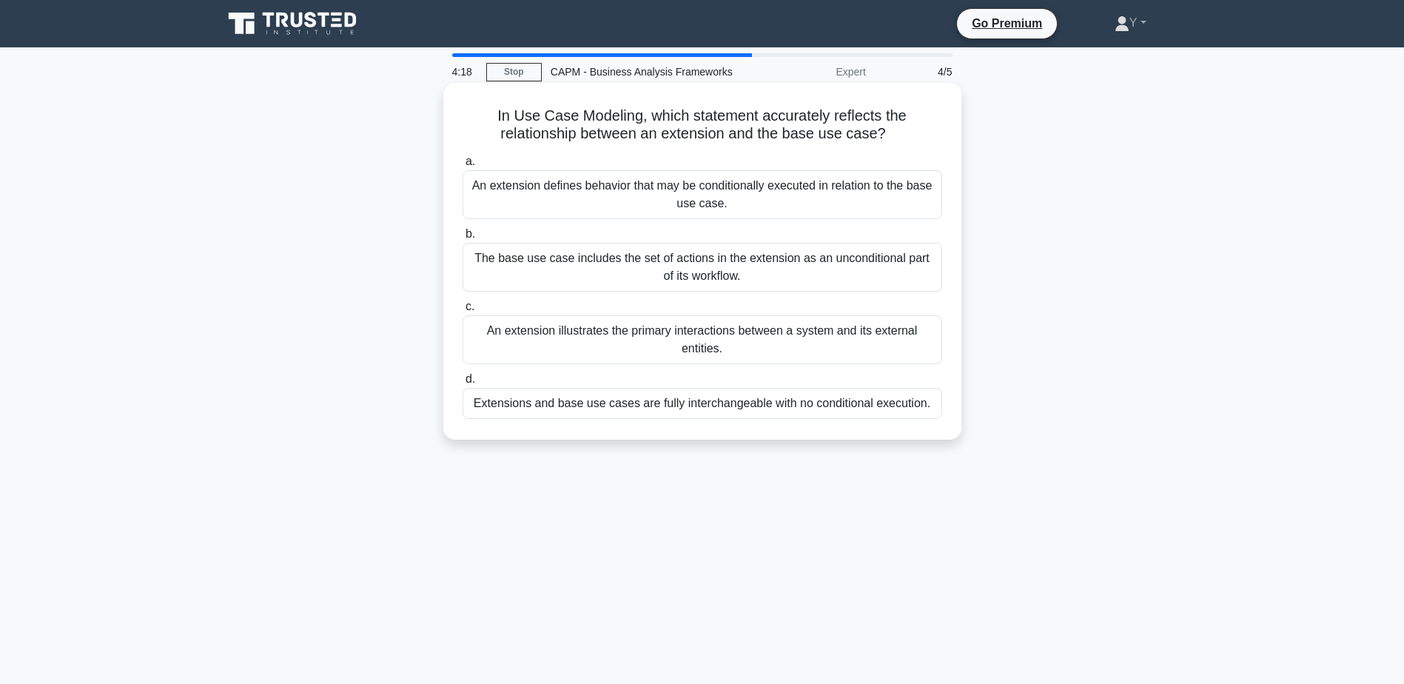
click at [525, 195] on div "An extension defines behavior that may be conditionally executed in relation to…" at bounding box center [702, 194] width 480 height 49
click at [462, 166] on input "a. An extension defines behavior that may be conditionally executed in relation…" at bounding box center [462, 162] width 0 height 10
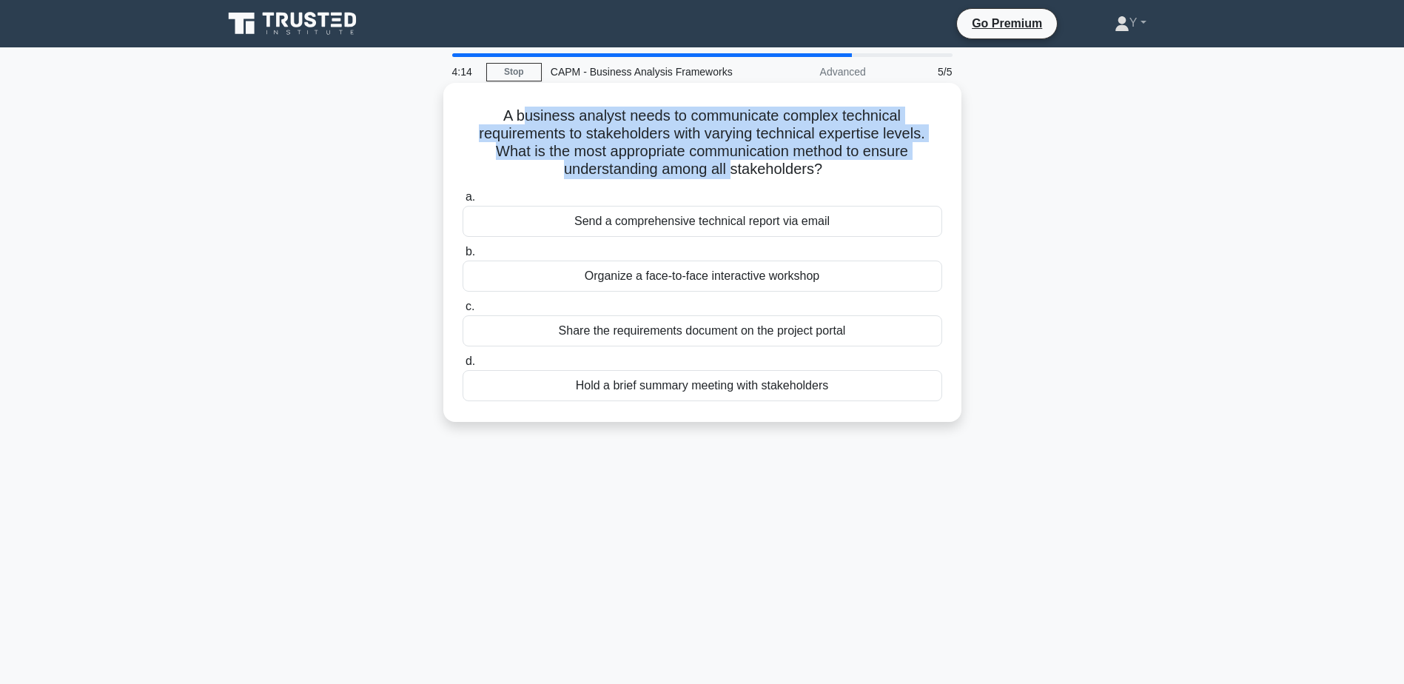
drag, startPoint x: 521, startPoint y: 119, endPoint x: 731, endPoint y: 171, distance: 216.4
click at [731, 171] on h5 "A business analyst needs to communicate complex technical requirements to stake…" at bounding box center [702, 143] width 482 height 73
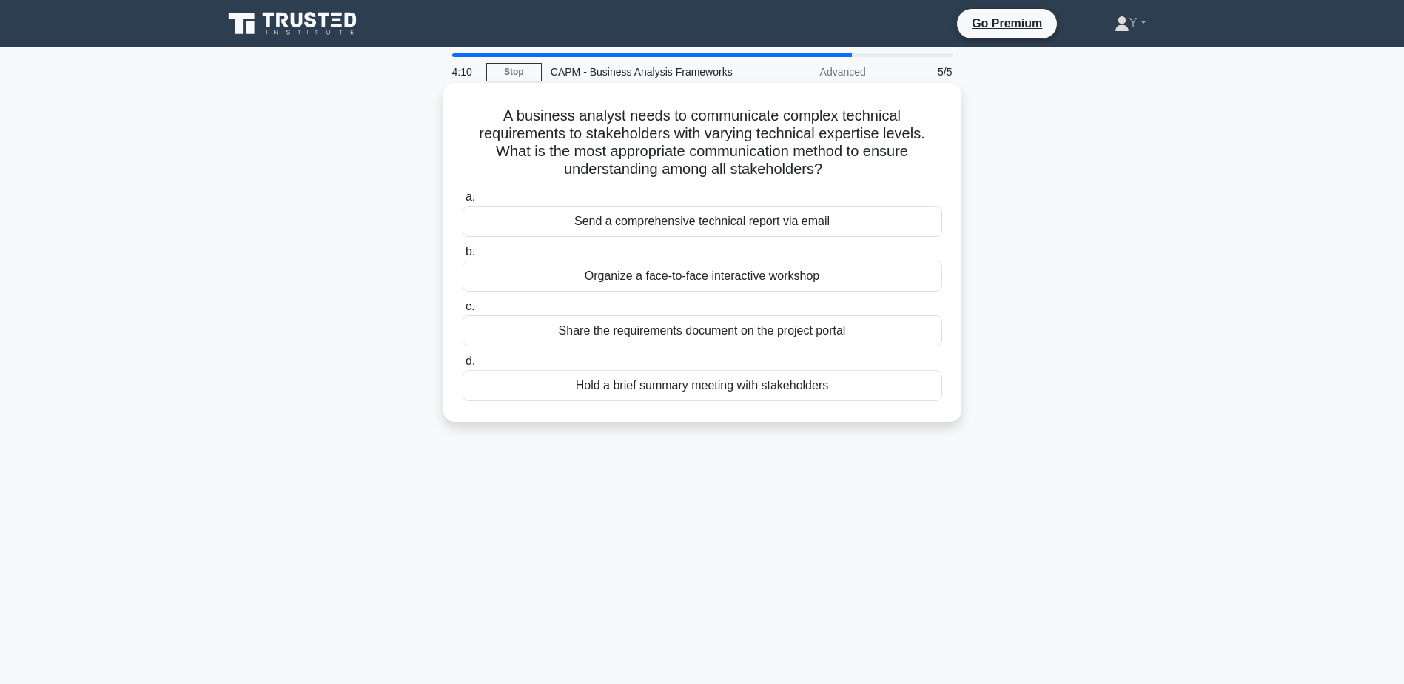
click at [713, 391] on div "Hold a brief summary meeting with stakeholders" at bounding box center [702, 385] width 480 height 31
click at [462, 366] on input "d. Hold a brief summary meeting with stakeholders" at bounding box center [462, 362] width 0 height 10
